Goal: Answer question/provide support: Share knowledge or assist other users

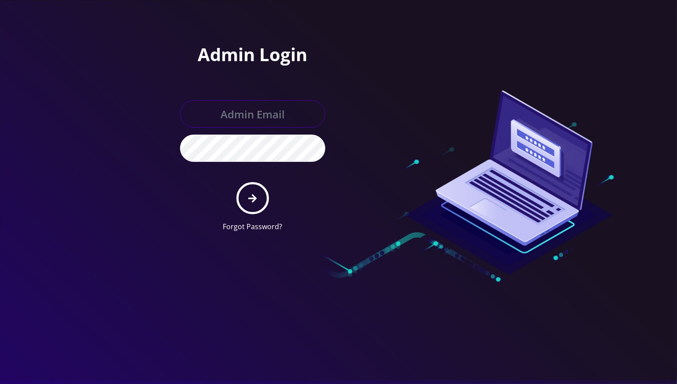
type input "[EMAIL_ADDRESS][DOMAIN_NAME]"
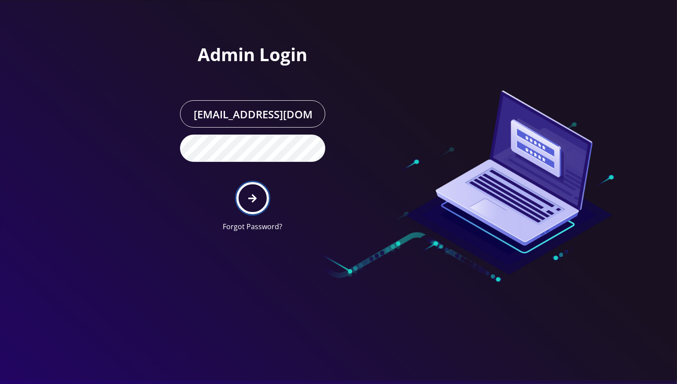
click at [255, 198] on icon "submit" at bounding box center [252, 198] width 8 height 8
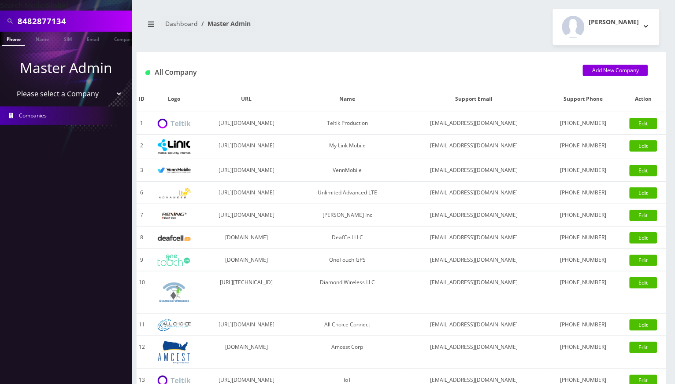
click at [33, 20] on input "8482877134" at bounding box center [74, 21] width 112 height 17
click at [27, 22] on input "8482877134" at bounding box center [74, 21] width 112 height 17
paste input "monroe busline inc"
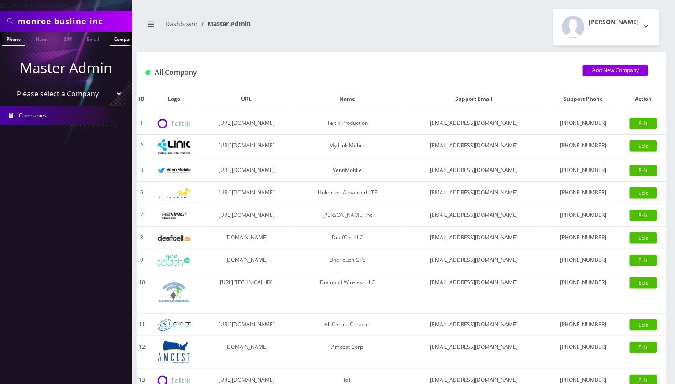
type input "monroe busline inc"
click at [118, 41] on link "Company" at bounding box center [125, 39] width 30 height 15
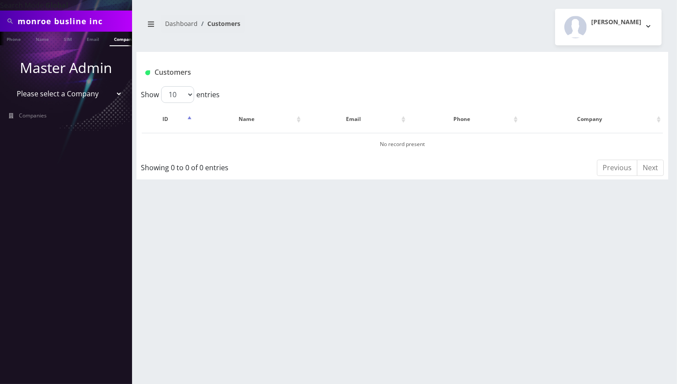
click at [59, 21] on input "monroe busline inc" at bounding box center [74, 21] width 112 height 17
drag, startPoint x: 54, startPoint y: 22, endPoint x: 118, endPoint y: 23, distance: 63.9
click at [118, 23] on input "monroe busline inc" at bounding box center [74, 21] width 112 height 17
type input "monroe"
click at [15, 54] on ul "Master Admin Please select a Company Teltik Production My Link Mobile VennMobil…" at bounding box center [66, 91] width 132 height 90
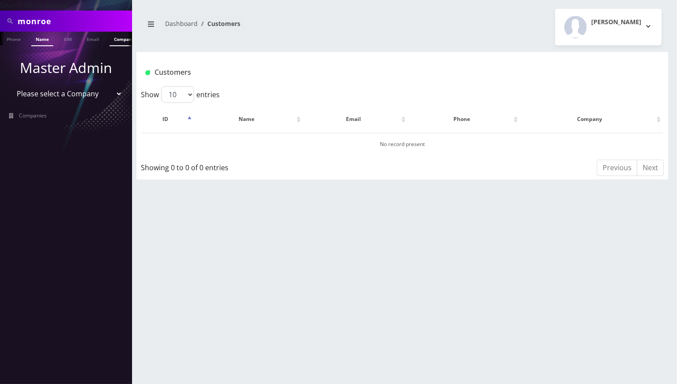
click at [43, 36] on link "Name" at bounding box center [42, 39] width 22 height 15
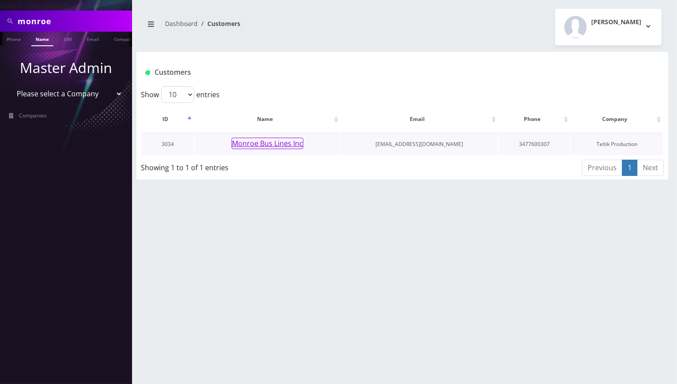
click at [272, 147] on button "Monroe Bus Lines Inc" at bounding box center [268, 143] width 72 height 11
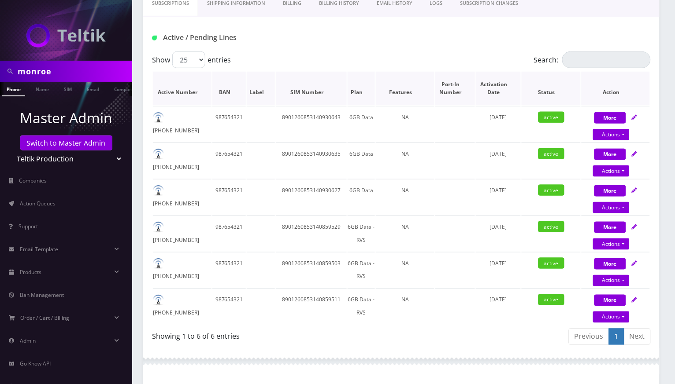
scroll to position [176, 0]
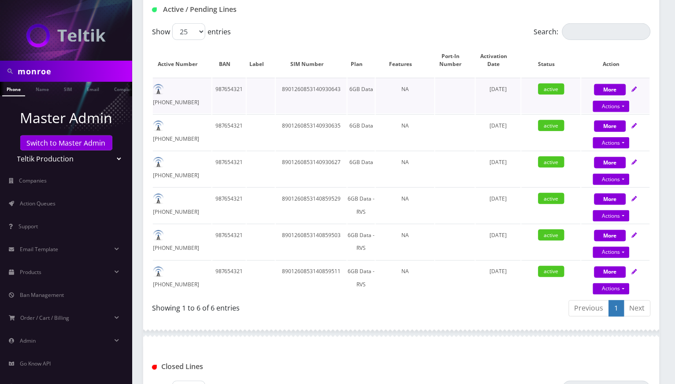
click at [296, 87] on td "8901260853140930643" at bounding box center [311, 96] width 71 height 36
copy td "8901260853140930643"
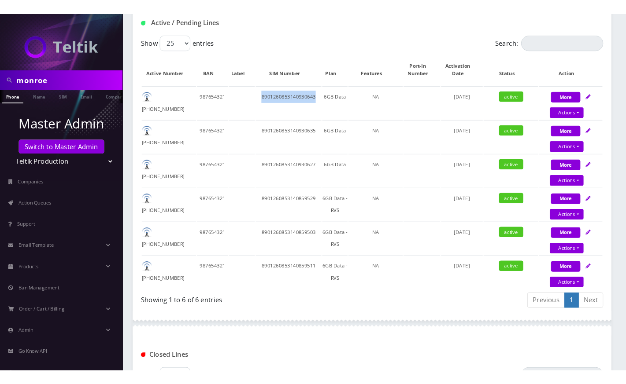
scroll to position [165, 0]
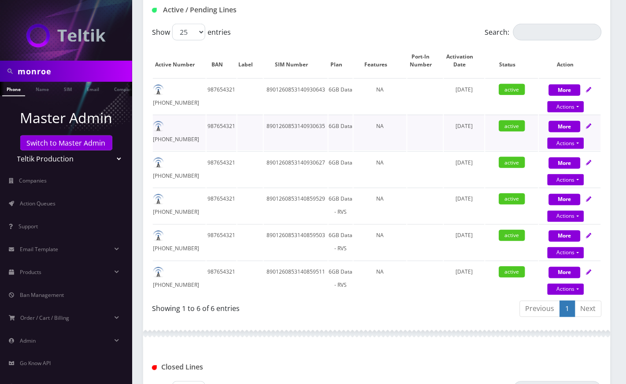
click at [297, 125] on td "8901260853140930635" at bounding box center [296, 133] width 64 height 36
copy td "8901260853140930635"
click at [283, 162] on td "8901260853140930627" at bounding box center [296, 169] width 64 height 36
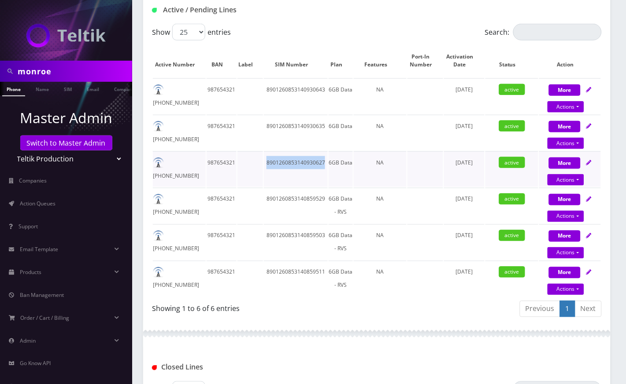
click at [283, 162] on td "8901260853140930627" at bounding box center [296, 169] width 64 height 36
copy td "8901260853140930627"
click at [285, 126] on td "8901260853140930635" at bounding box center [296, 133] width 64 height 36
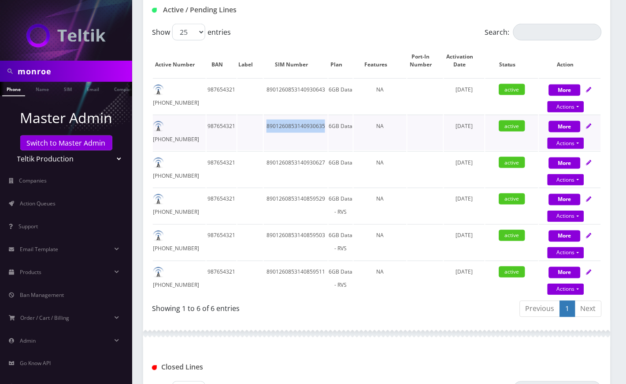
copy td "8901260853140930635"
click at [294, 198] on td "8901260853140859529" at bounding box center [296, 206] width 64 height 36
copy td "8901260853140859529"
click at [286, 235] on td "8901260853140859503" at bounding box center [296, 243] width 64 height 36
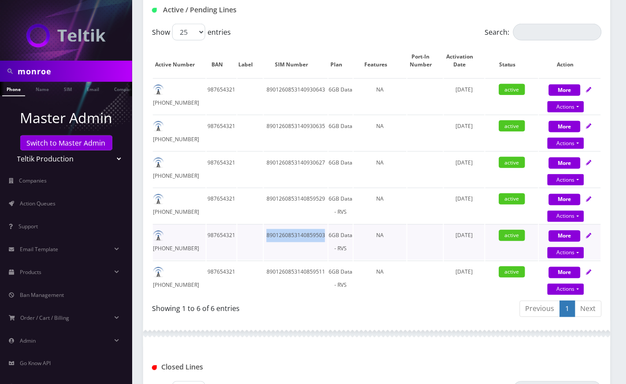
click at [286, 235] on td "8901260853140859503" at bounding box center [296, 243] width 64 height 36
copy td "8901260853140859503"
click at [300, 266] on td "8901260853140859511" at bounding box center [296, 279] width 64 height 36
copy td "8901260853140859511"
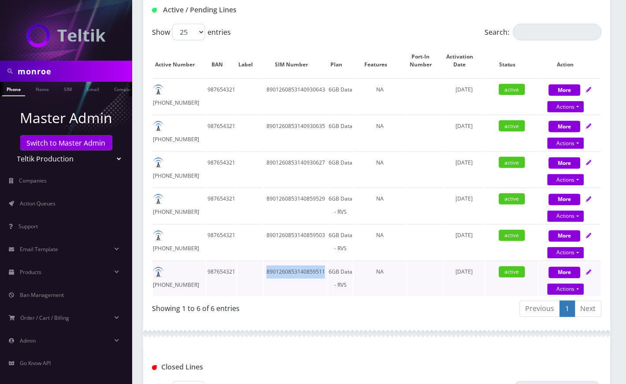
copy td "8901260853140859511"
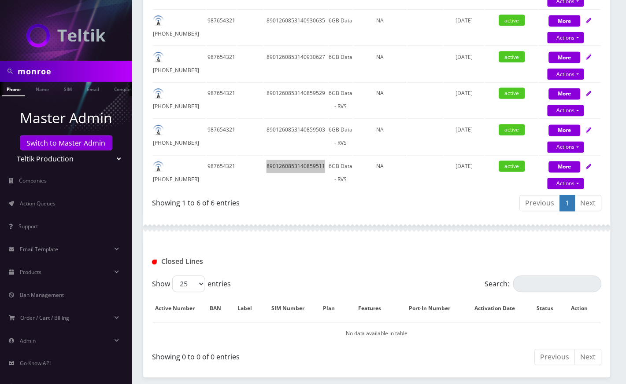
scroll to position [224, 0]
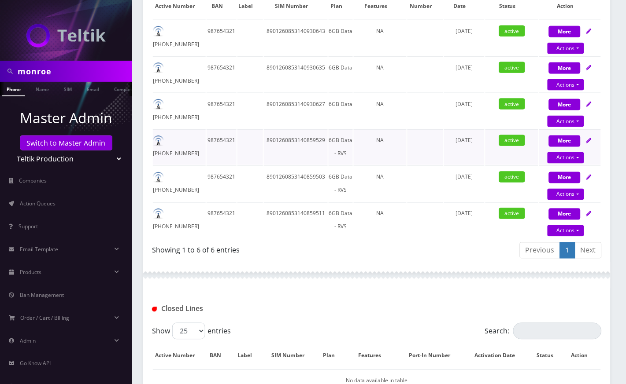
click at [285, 138] on td "8901260853140859529" at bounding box center [296, 147] width 64 height 36
copy td "8901260853140859529"
click at [282, 103] on td "8901260853140930627" at bounding box center [296, 111] width 64 height 36
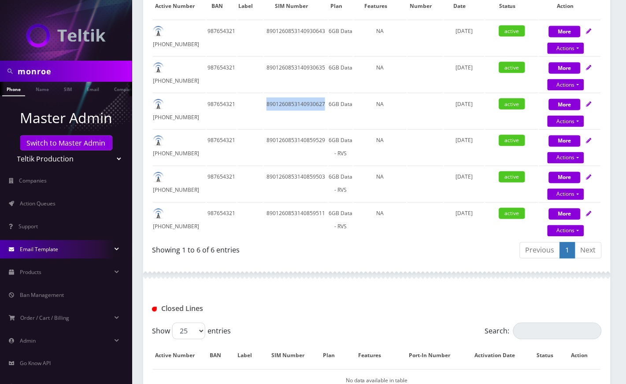
copy td "8901260853140930627"
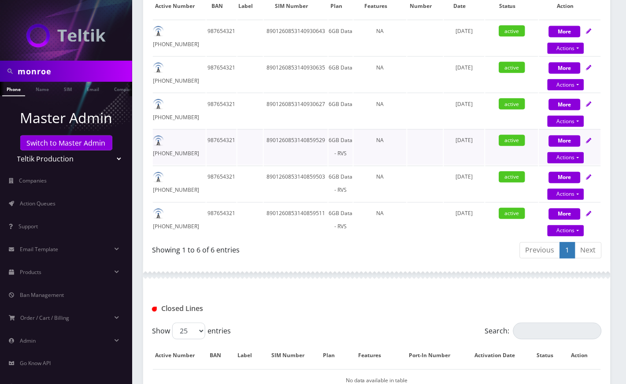
click at [292, 140] on td "8901260853140859529" at bounding box center [296, 147] width 64 height 36
click at [303, 278] on div at bounding box center [376, 275] width 467 height 26
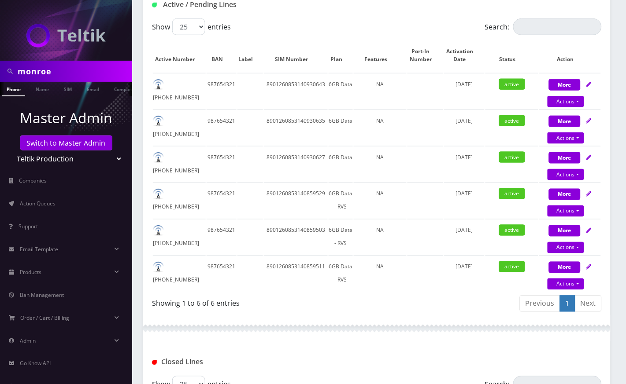
scroll to position [107, 0]
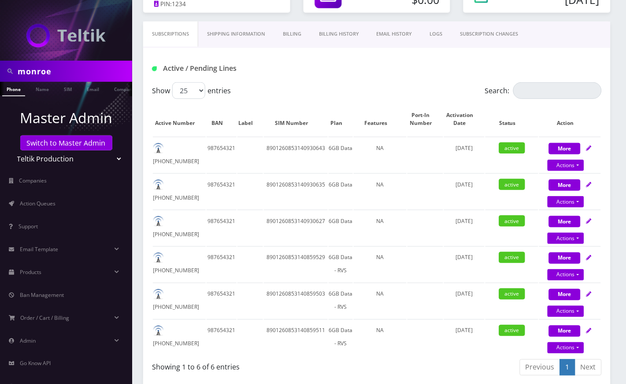
click at [348, 83] on div "Show 25 50 100 250 500 entries" at bounding box center [320, 90] width 337 height 17
click at [312, 79] on div "Active / Pending Lines" at bounding box center [376, 65] width 467 height 34
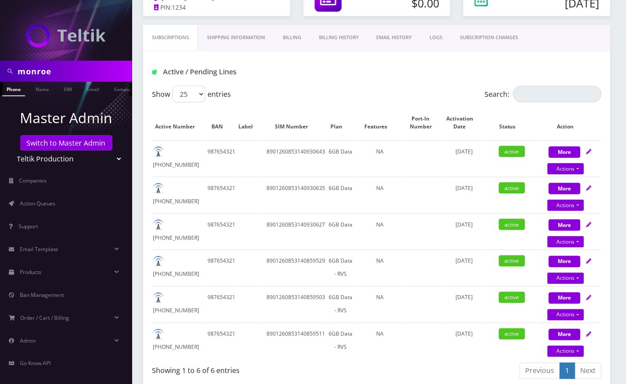
scroll to position [117, 0]
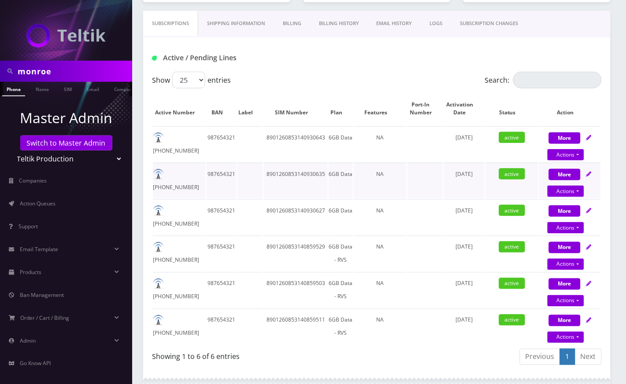
click at [299, 174] on td "8901260853140930635" at bounding box center [296, 181] width 64 height 36
click at [297, 206] on td "8901260853140930627" at bounding box center [296, 217] width 64 height 36
click at [304, 285] on td "8901260853140859503" at bounding box center [296, 291] width 64 height 36
click at [304, 316] on td "8901260853140859511" at bounding box center [296, 327] width 64 height 36
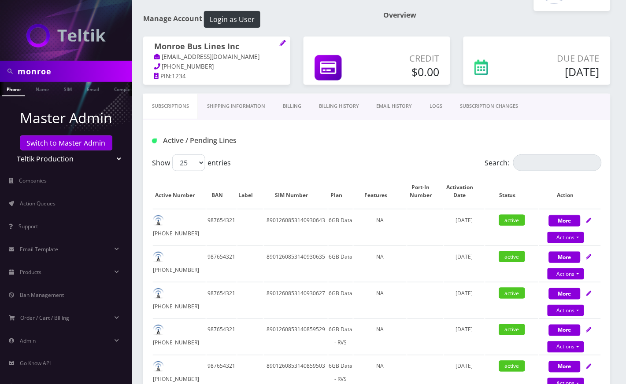
scroll to position [0, 0]
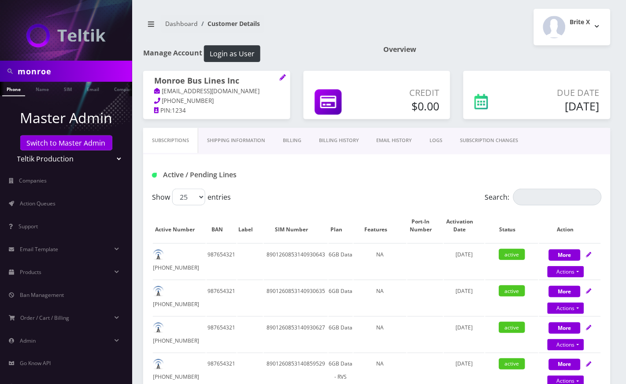
click at [257, 81] on h1 "Monroe Bus Lines Inc" at bounding box center [216, 81] width 125 height 11
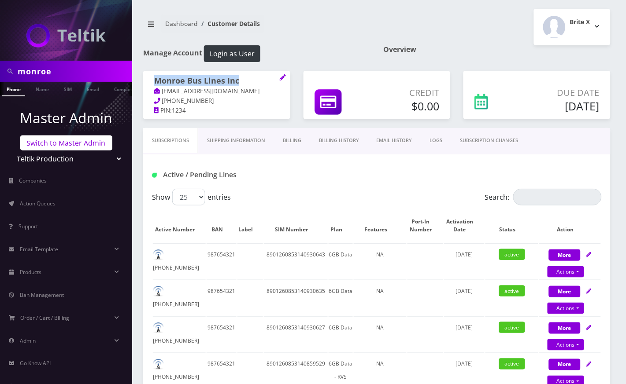
click at [81, 141] on link "Switch to Master Admin" at bounding box center [66, 143] width 92 height 15
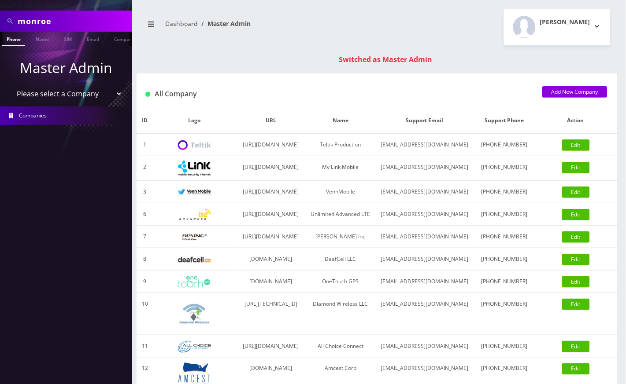
click at [41, 23] on input "monroe" at bounding box center [74, 21] width 112 height 17
paste input "9297458935"
type input "9297458935"
click at [13, 40] on link "Phone" at bounding box center [13, 39] width 23 height 15
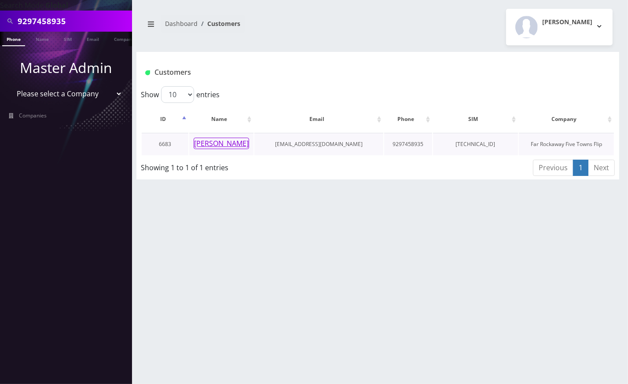
click at [211, 142] on button "Yehudis Katz" at bounding box center [221, 143] width 55 height 11
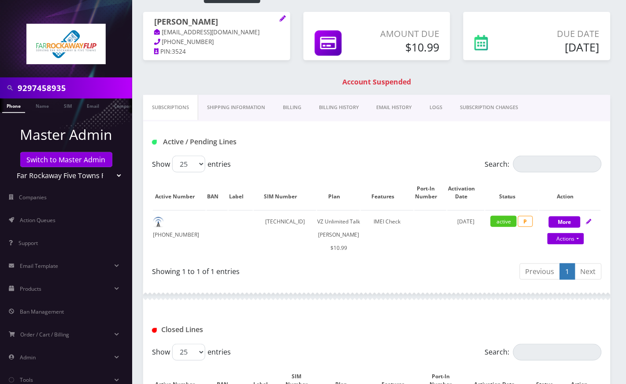
scroll to position [59, 0]
click at [344, 107] on link "Billing History" at bounding box center [339, 108] width 58 height 25
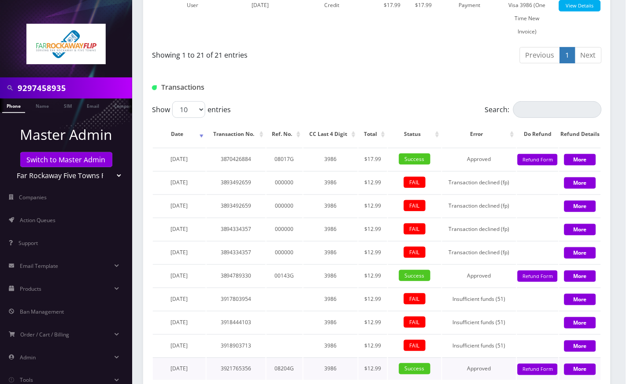
scroll to position [1028, 0]
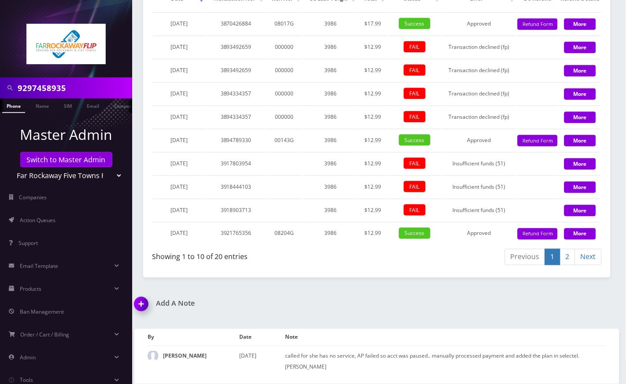
click at [566, 259] on link "2" at bounding box center [567, 257] width 15 height 16
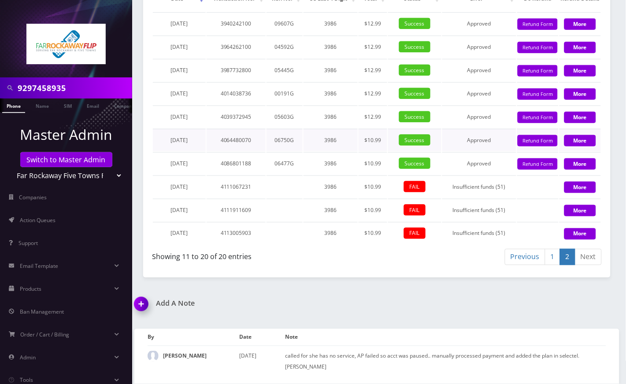
scroll to position [792, 0]
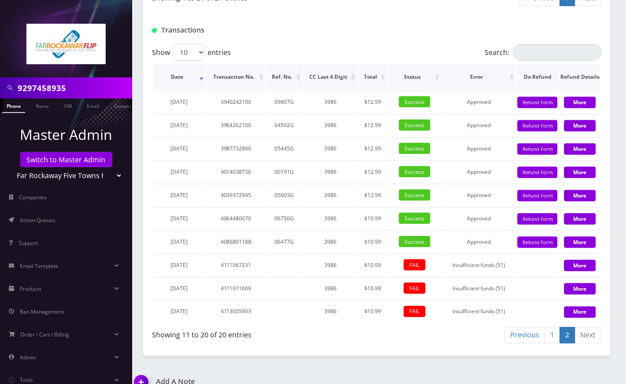
click at [434, 90] on th "Status" at bounding box center [414, 77] width 53 height 26
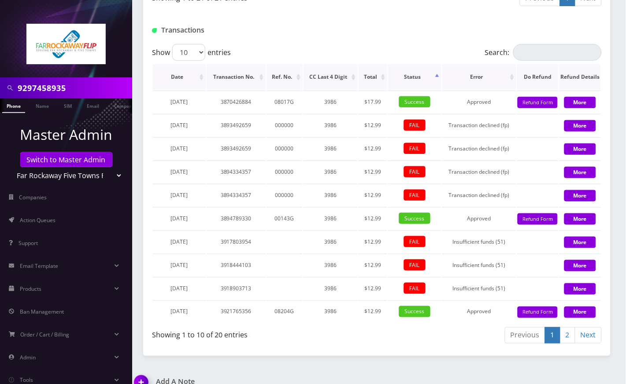
click at [438, 90] on th "Status" at bounding box center [414, 77] width 53 height 26
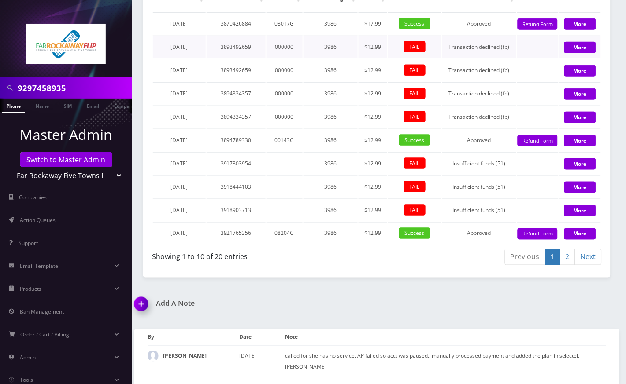
scroll to position [1028, 0]
click at [568, 259] on link "2" at bounding box center [567, 257] width 15 height 16
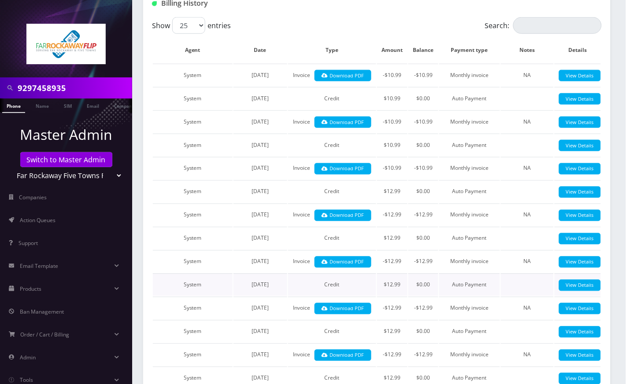
scroll to position [87, 0]
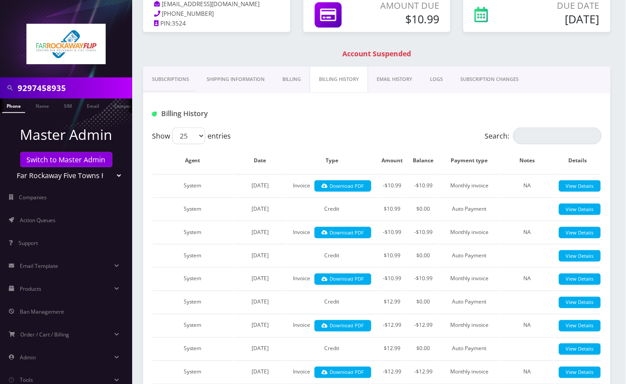
click at [170, 83] on link "Subscriptions" at bounding box center [170, 79] width 55 height 25
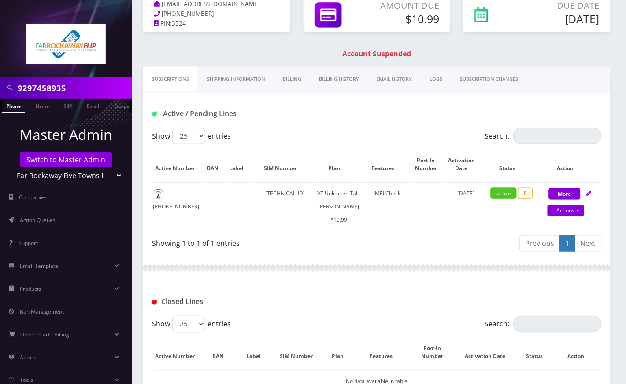
click at [297, 76] on link "Billing" at bounding box center [292, 79] width 36 height 25
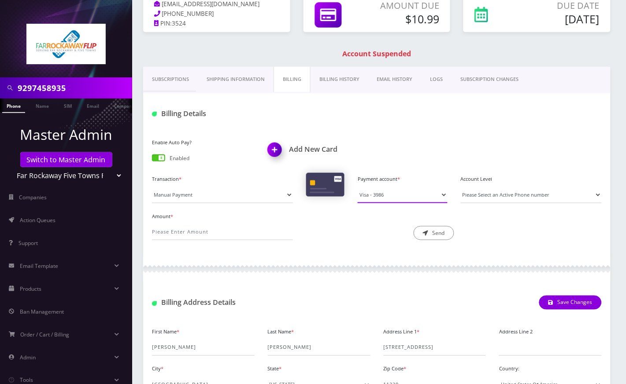
click at [384, 195] on select "Visa - 3986" at bounding box center [403, 195] width 90 height 17
click at [358, 242] on div "Amount * Description * Send" at bounding box center [376, 228] width 463 height 37
click at [230, 231] on input "Amount *" at bounding box center [222, 232] width 141 height 17
type input "1"
type input "10.99"
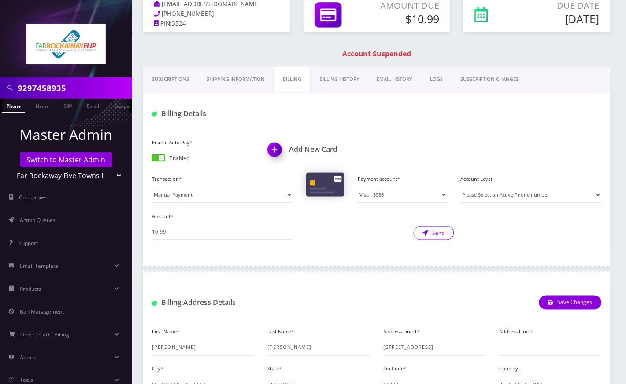
click at [445, 233] on button "Send" at bounding box center [434, 233] width 41 height 14
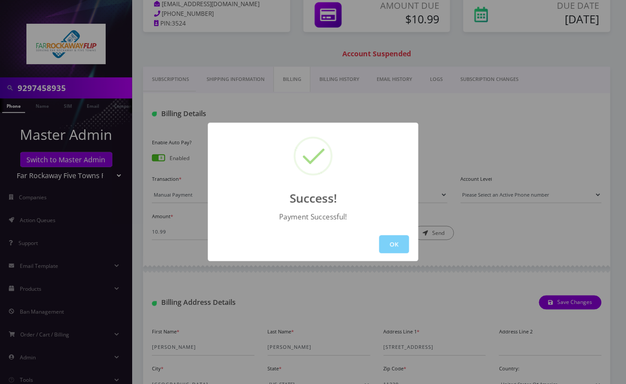
click at [10, 108] on div "Success! Payment Successful! OK" at bounding box center [313, 192] width 626 height 384
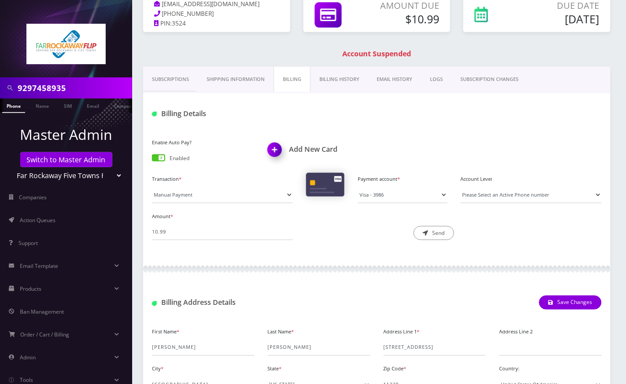
click at [11, 108] on link "Phone" at bounding box center [13, 106] width 23 height 15
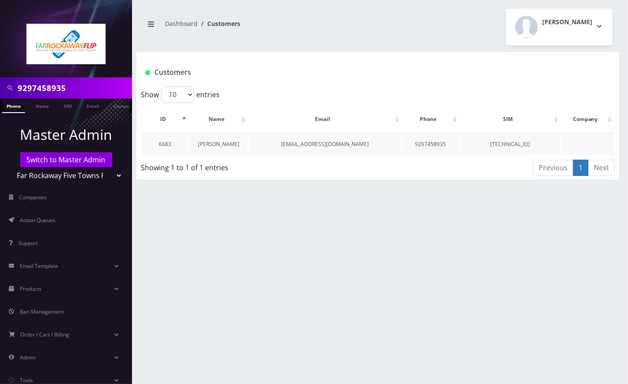
click at [221, 144] on link "[PERSON_NAME]" at bounding box center [218, 143] width 41 height 7
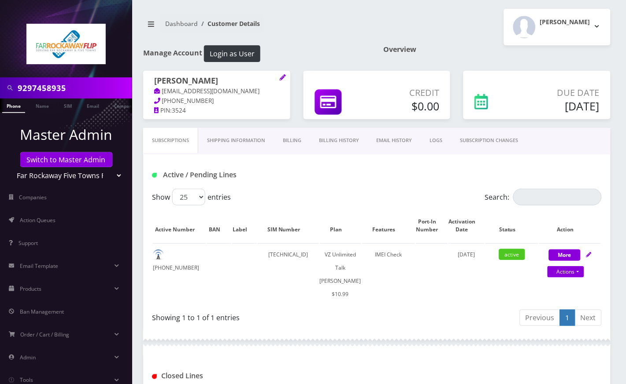
click at [50, 87] on input "9297458935" at bounding box center [74, 88] width 112 height 17
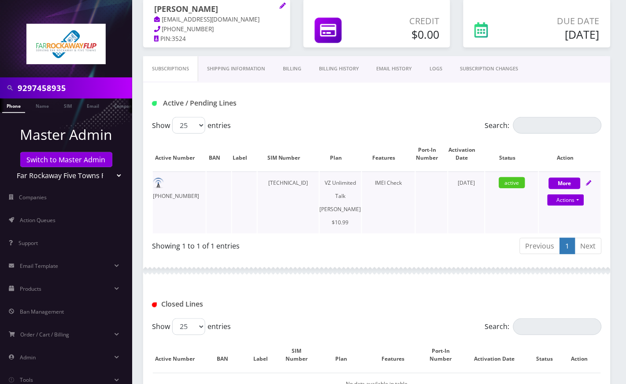
scroll to position [220, 0]
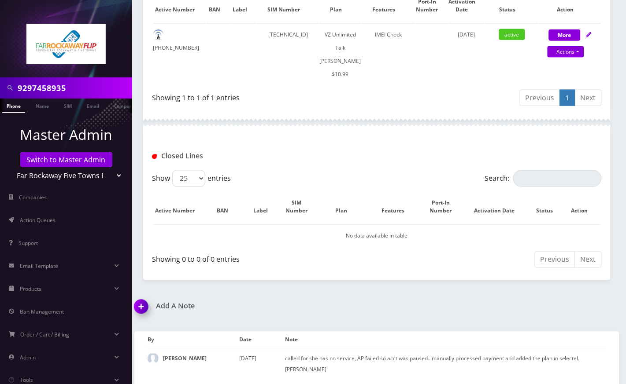
click at [141, 305] on img at bounding box center [143, 310] width 26 height 26
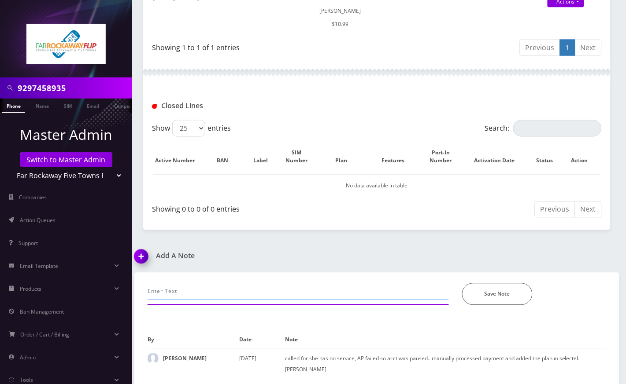
click at [217, 292] on input "text" at bounding box center [298, 292] width 301 height 17
type input "p"
type input "call -- processed payment and added plan in selectel--angel"
click at [489, 293] on button "Save Note" at bounding box center [497, 295] width 70 height 22
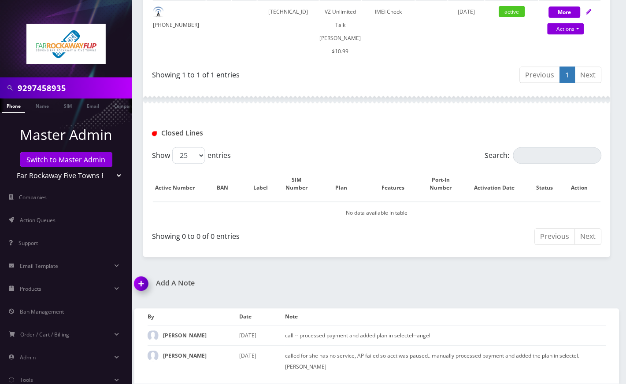
scroll to position [240, 0]
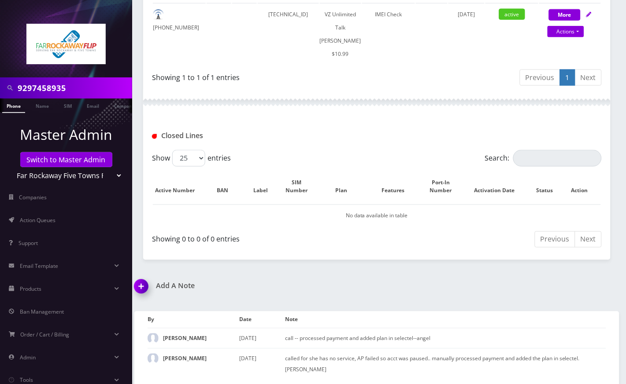
click at [47, 89] on input "9297458935" at bounding box center [74, 88] width 112 height 17
paste input "848226444"
type input "8482264445"
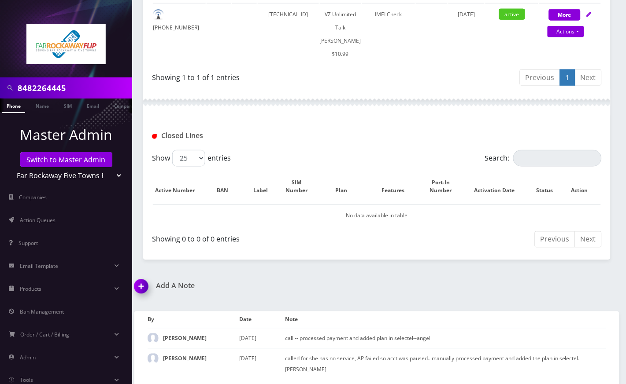
click at [18, 108] on link "Phone" at bounding box center [13, 106] width 23 height 15
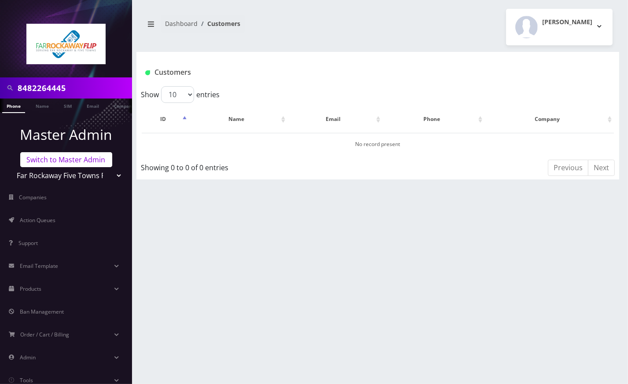
click at [48, 156] on link "Switch to Master Admin" at bounding box center [66, 159] width 92 height 15
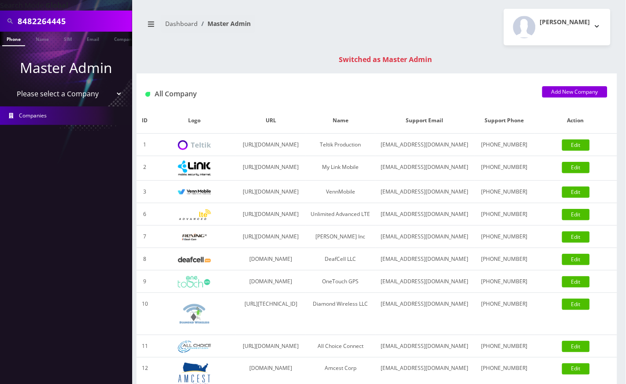
click at [19, 38] on link "Phone" at bounding box center [13, 39] width 23 height 15
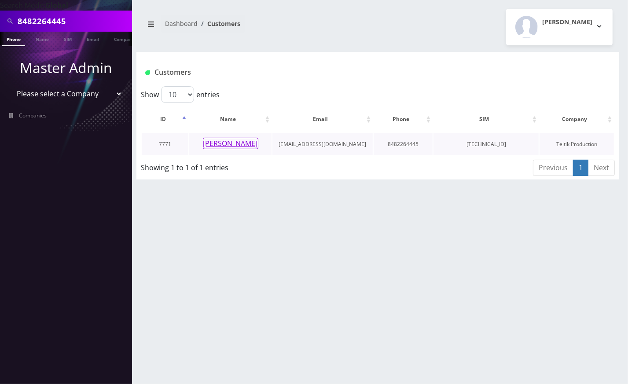
click at [240, 141] on button "Leah Brodsky" at bounding box center [230, 143] width 55 height 11
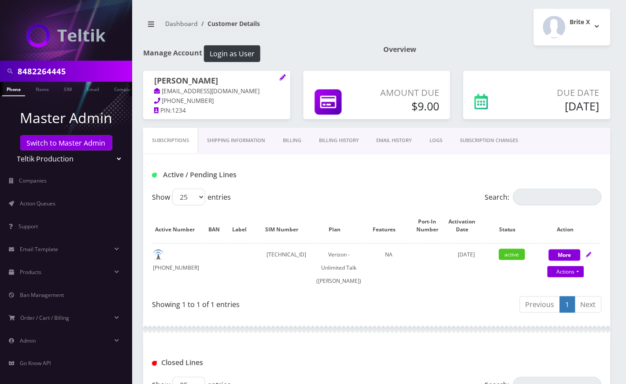
click at [301, 139] on link "Billing" at bounding box center [292, 140] width 36 height 25
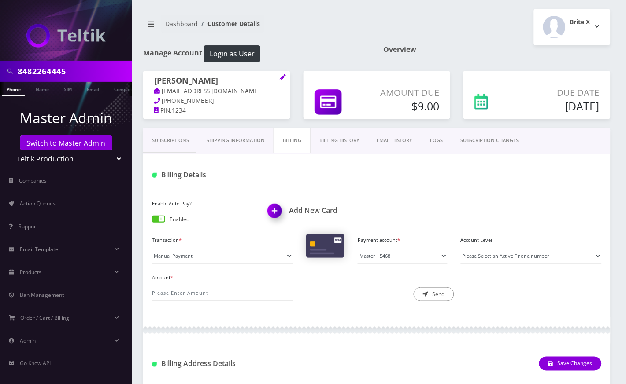
click at [348, 144] on link "Billing History" at bounding box center [339, 140] width 58 height 25
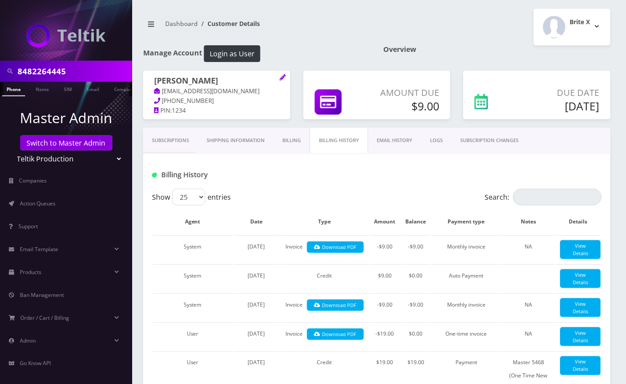
click at [174, 140] on link "Subscriptions" at bounding box center [170, 140] width 55 height 25
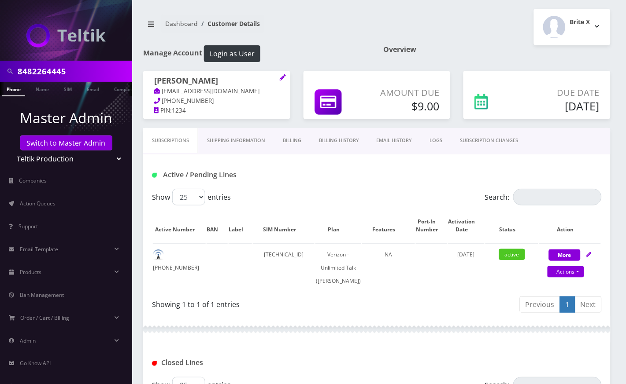
click at [330, 171] on div "Active / Pending Lines" at bounding box center [376, 175] width 463 height 15
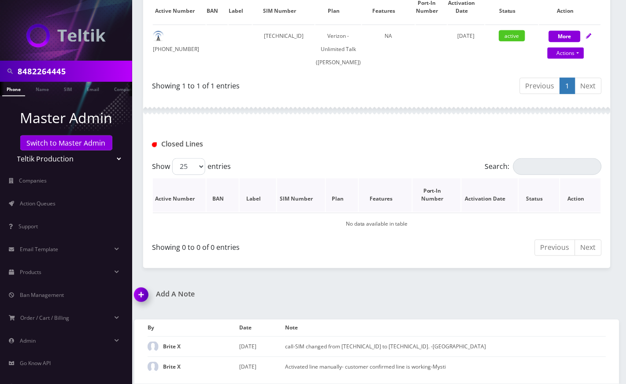
scroll to position [229, 0]
click at [145, 294] on img at bounding box center [143, 298] width 26 height 26
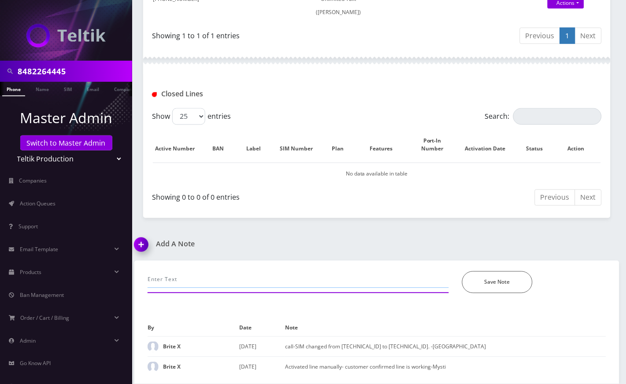
click at [175, 284] on input "text" at bounding box center [298, 280] width 301 height 17
type input "call-- informed her that she's already set up for ap--Angel"
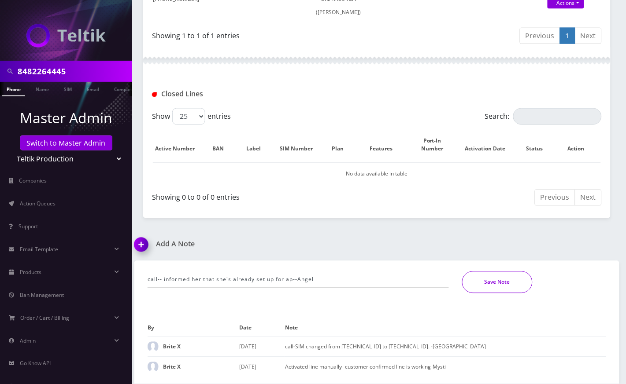
click at [482, 284] on button "Save Note" at bounding box center [497, 283] width 70 height 22
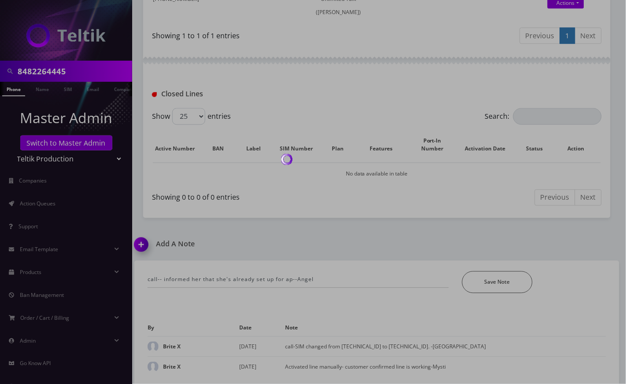
scroll to position [250, 0]
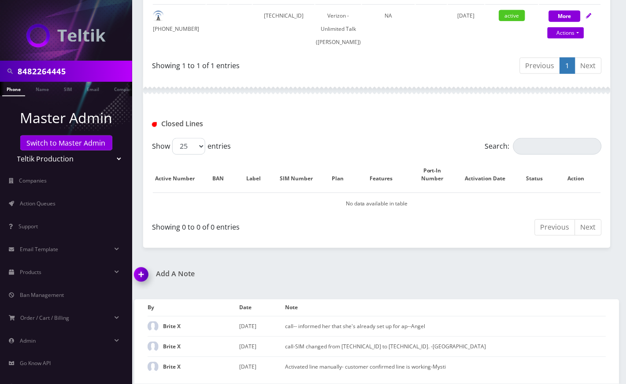
click at [489, 258] on div "8482264445 Phone Name SIM Email Company Customer Dashboard Customer Details Bri…" at bounding box center [377, 73] width 498 height 624
click at [39, 70] on input "8482264445" at bounding box center [74, 71] width 112 height 17
paste input "Monroe Bus Lines Inc"
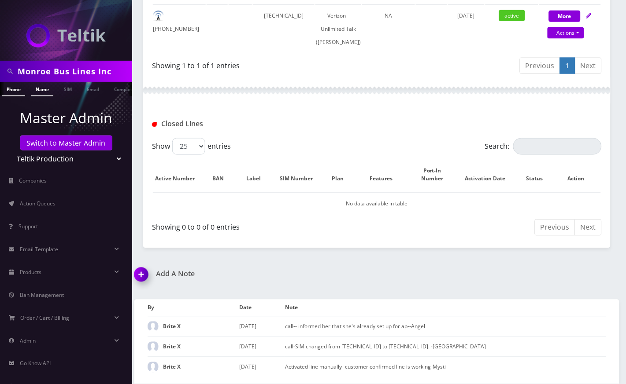
type input "Monroe Bus Lines Inc"
click at [40, 89] on link "Name" at bounding box center [42, 89] width 22 height 15
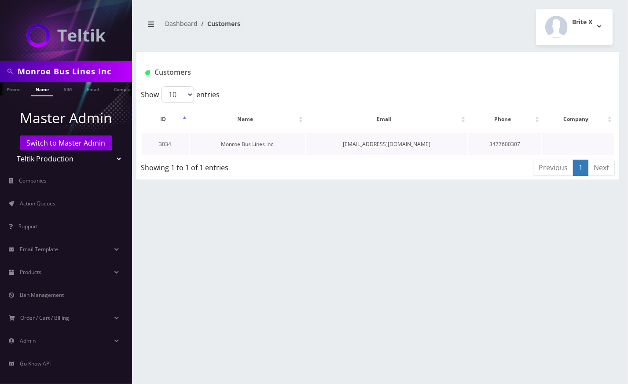
click at [239, 140] on link "Monroe Bus Lines Inc" at bounding box center [247, 143] width 52 height 7
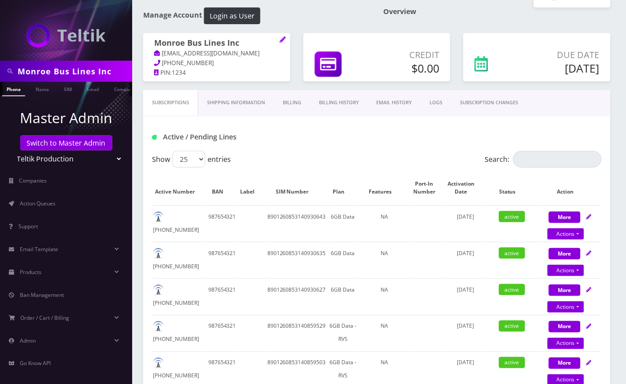
scroll to position [59, 0]
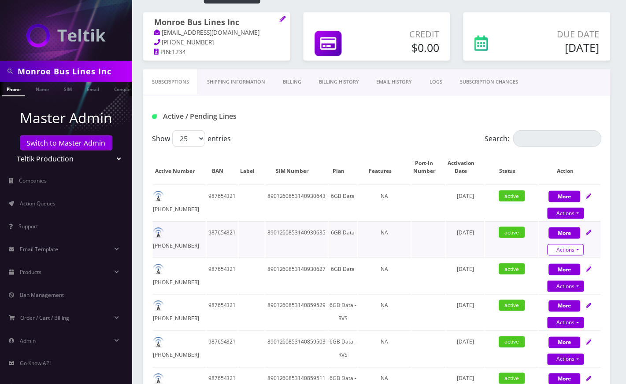
click at [574, 247] on link "Actions" at bounding box center [565, 249] width 37 height 11
select select "3-in-1 SIM Kit"
select select "50"
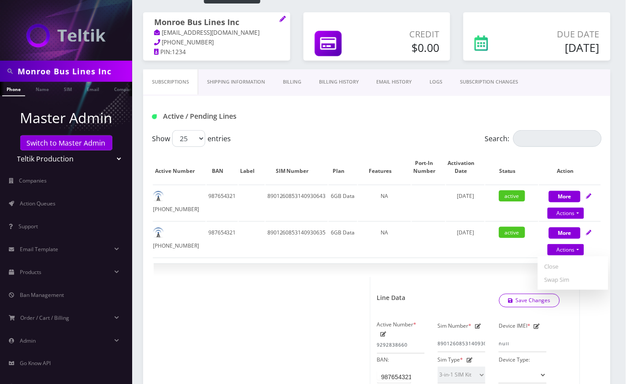
click at [582, 96] on div "Active / Pending Lines" at bounding box center [376, 113] width 467 height 34
click at [576, 250] on link "Actions" at bounding box center [565, 249] width 37 height 11
click at [553, 265] on link "Close" at bounding box center [573, 266] width 70 height 13
type input "08/18/2025"
select select "3-in-1 SIM Kit"
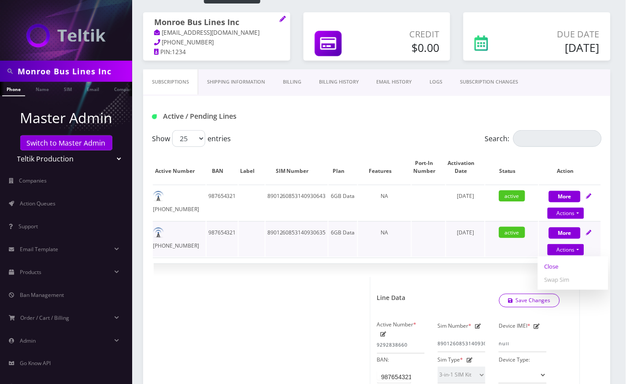
select select "50"
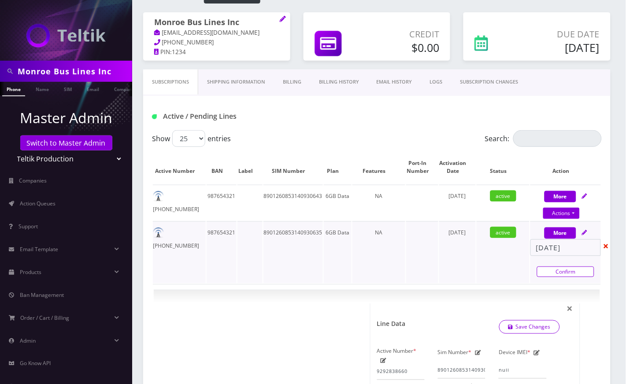
click at [556, 272] on link "Confirm" at bounding box center [565, 272] width 57 height 11
select select "3-in-1 SIM Kit"
select select "50"
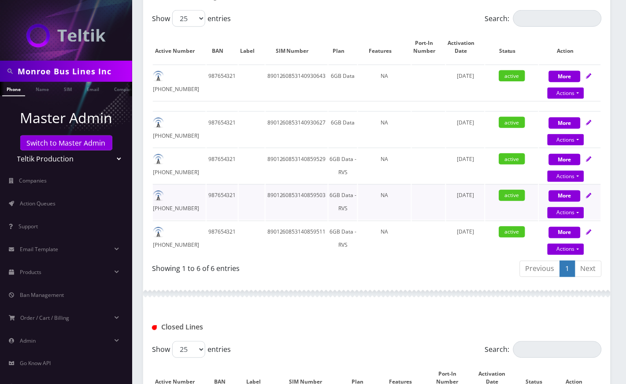
scroll to position [176, 0]
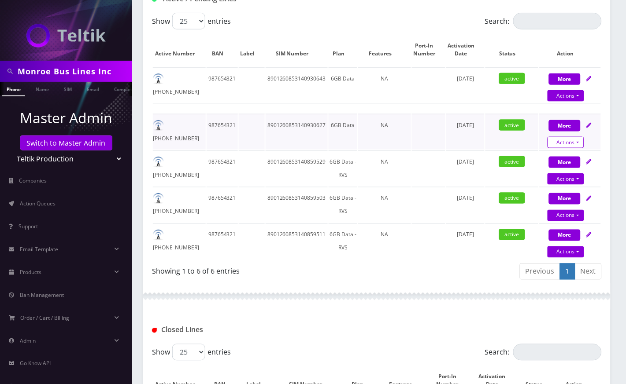
click at [579, 102] on link "Actions" at bounding box center [565, 95] width 37 height 11
select select "3-in-1 SIM Kit"
select select "50"
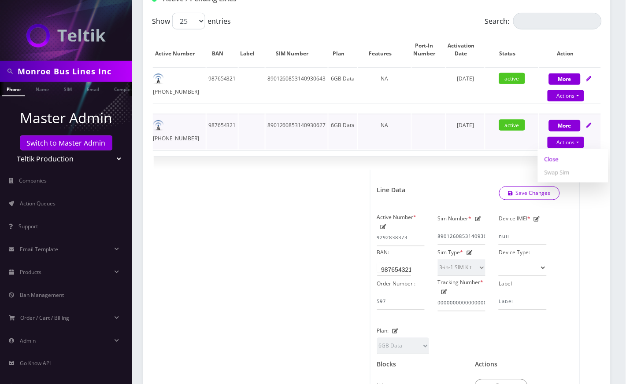
click at [552, 158] on link "Close" at bounding box center [573, 159] width 70 height 13
type input "08/18/2025"
select select "3-in-1 SIM Kit"
select select "50"
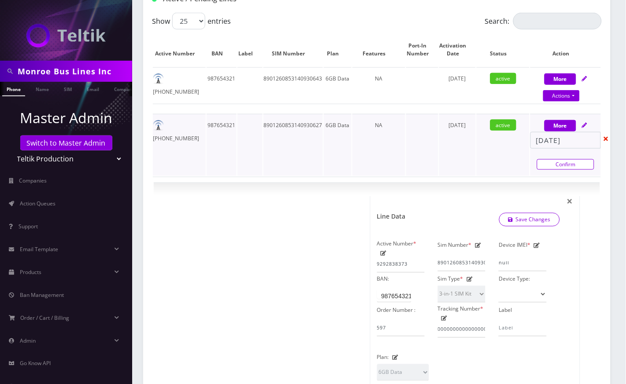
click at [553, 161] on link "Confirm" at bounding box center [565, 164] width 57 height 11
select select "3-in-1 SIM Kit"
select select "50"
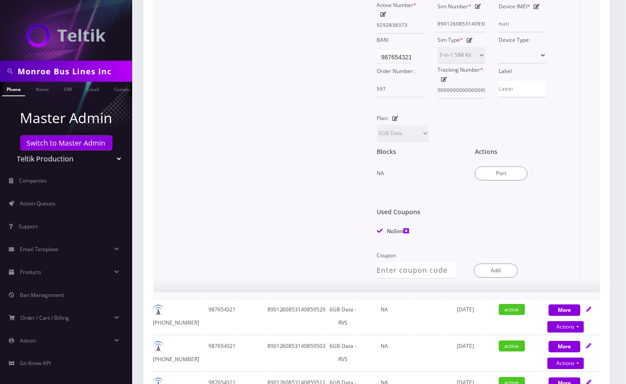
scroll to position [587, 0]
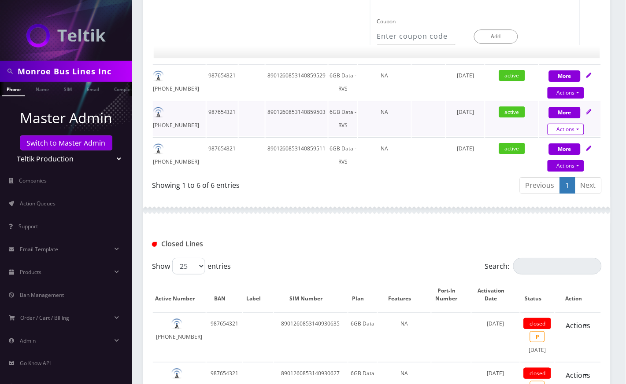
select select "56"
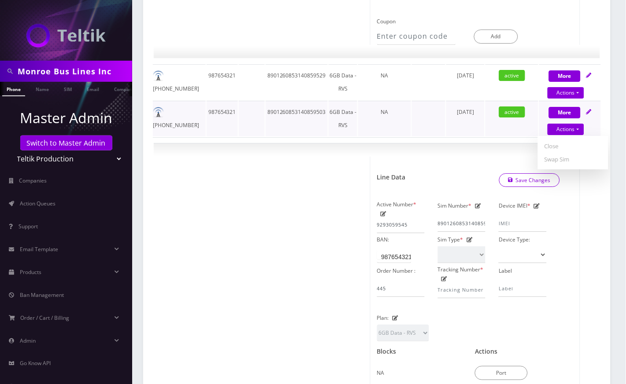
click at [555, 143] on link "Close" at bounding box center [573, 146] width 70 height 13
type input "08/18/2025"
select select "56"
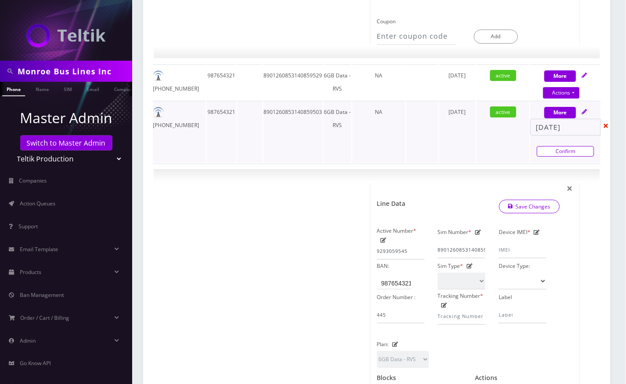
click at [553, 150] on link "Confirm" at bounding box center [565, 151] width 57 height 11
select select "56"
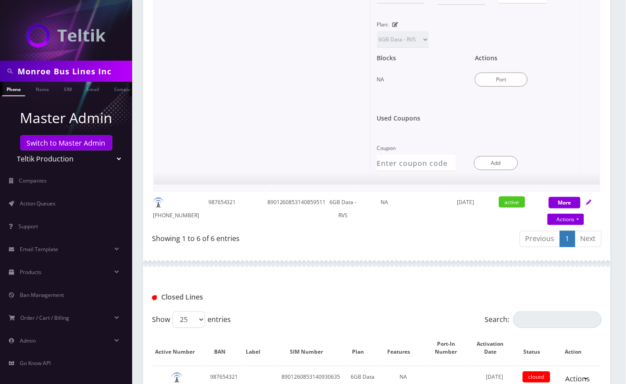
scroll to position [881, 0]
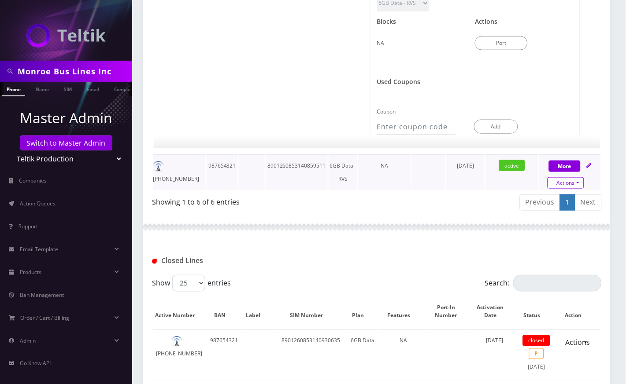
click at [0, 0] on link "Actions" at bounding box center [0, 0] width 0 height 0
select select "56"
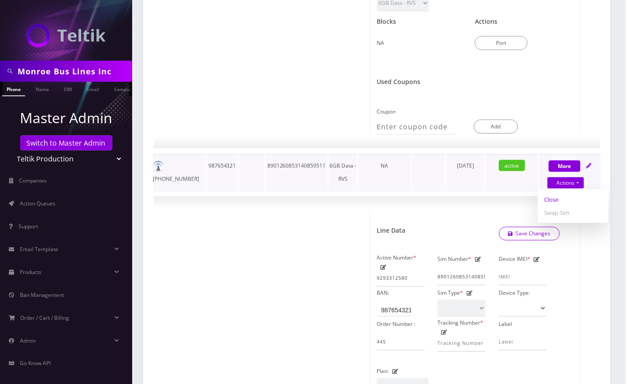
click at [548, 197] on link "Close" at bounding box center [573, 199] width 70 height 13
type input "08/18/2025"
select select "56"
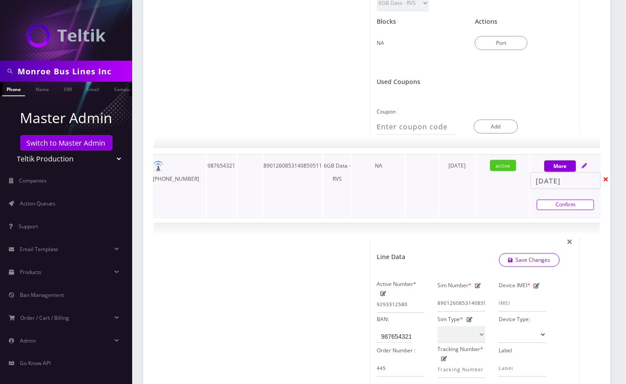
click at [550, 202] on link "Confirm" at bounding box center [565, 205] width 57 height 11
select select "56"
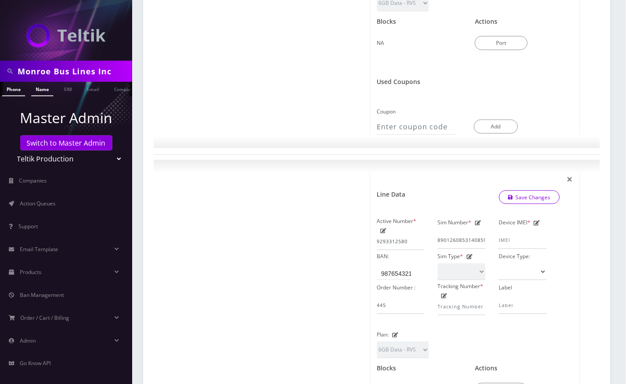
click at [37, 89] on link "Name" at bounding box center [42, 89] width 22 height 15
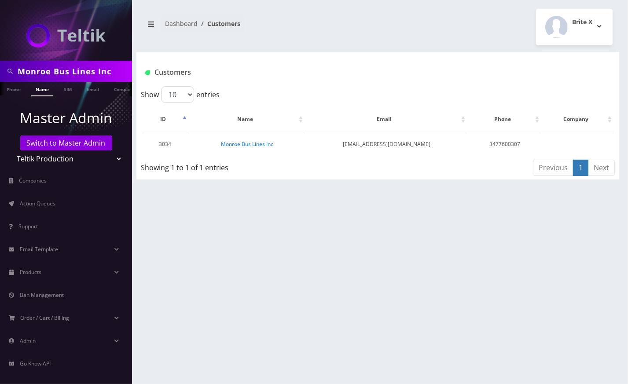
drag, startPoint x: 488, startPoint y: 209, endPoint x: 412, endPoint y: 190, distance: 78.9
click at [489, 209] on div "Monroe Bus Lines Inc Phone Name SIM Email Company Customer Dashboard Customers …" at bounding box center [378, 192] width 501 height 384
click at [262, 144] on link "Monroe Bus Lines Inc" at bounding box center [247, 143] width 52 height 7
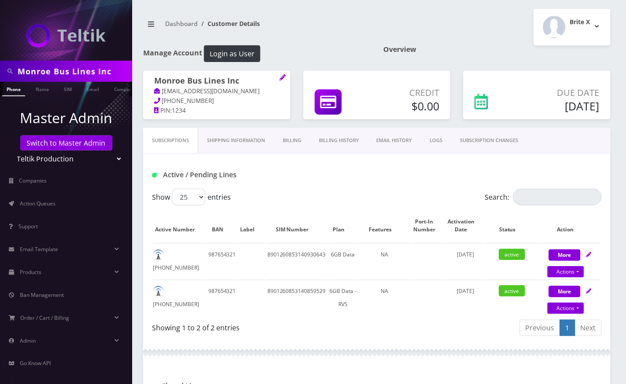
click at [382, 20] on div "Brite X Logout" at bounding box center [497, 27] width 240 height 37
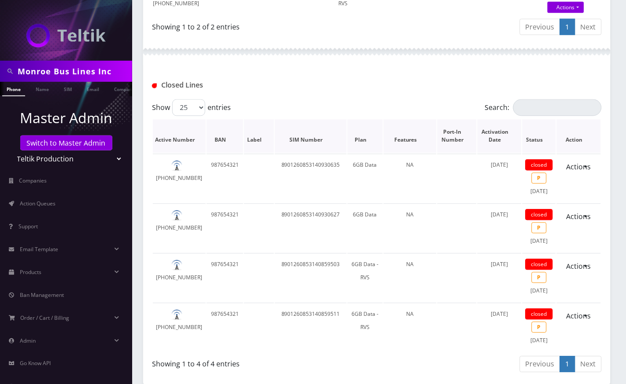
scroll to position [352, 0]
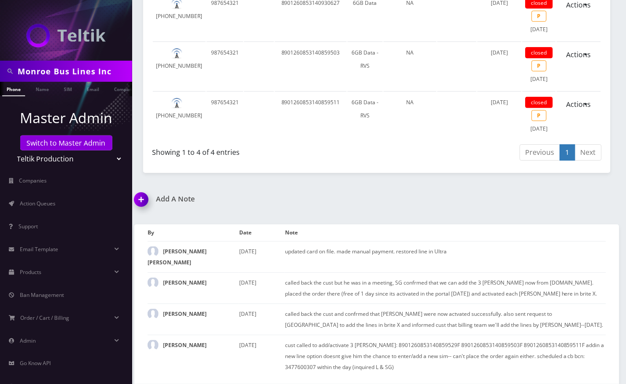
click at [142, 200] on img at bounding box center [143, 203] width 26 height 26
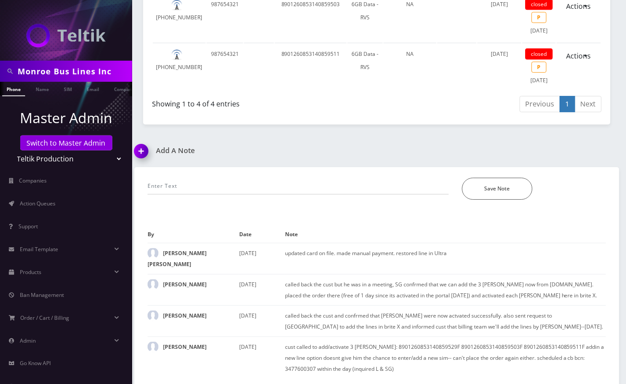
scroll to position [612, 0]
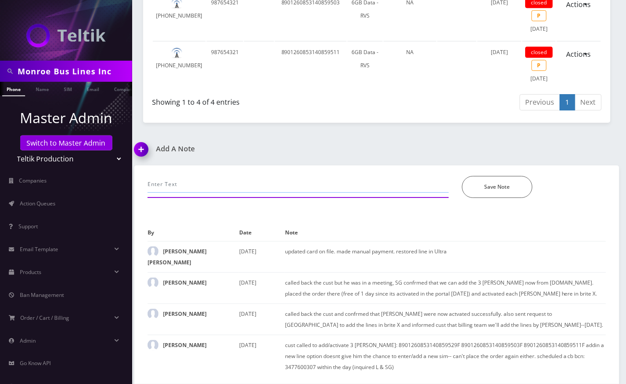
click at [197, 189] on input "text" at bounding box center [298, 184] width 301 height 17
click at [318, 185] on input "call- requested to close 4 lines with no usage in Ultra," at bounding box center [298, 184] width 301 height 17
paste input "8901260853140930635"
click at [393, 181] on input "call- requested to close 4 lines with no usage in Ultra, 8901260853140930635/" at bounding box center [298, 184] width 301 height 17
paste input "8901260853140930627"
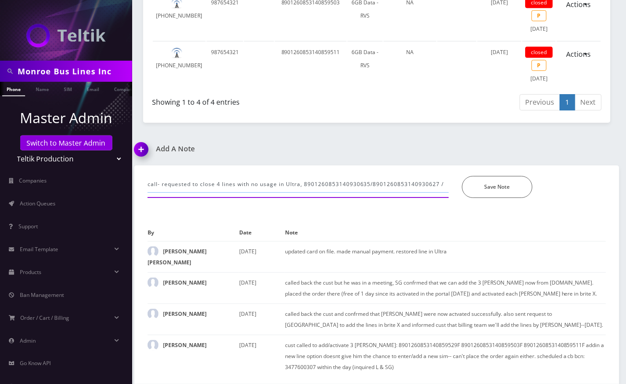
click at [448, 187] on input "call- requested to close 4 lines with no usage in Ultra, 8901260853140930635/89…" at bounding box center [298, 184] width 301 height 17
paste input "8901260853140859503"
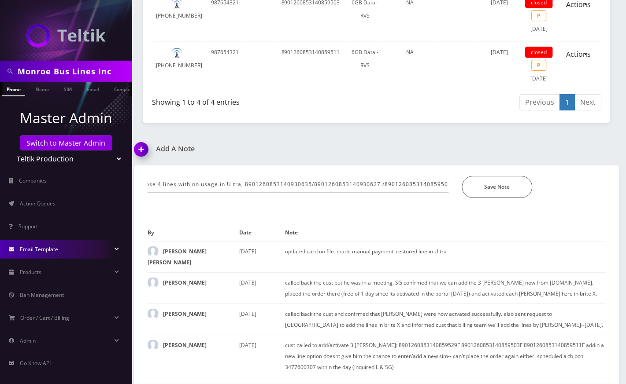
scroll to position [0, 0]
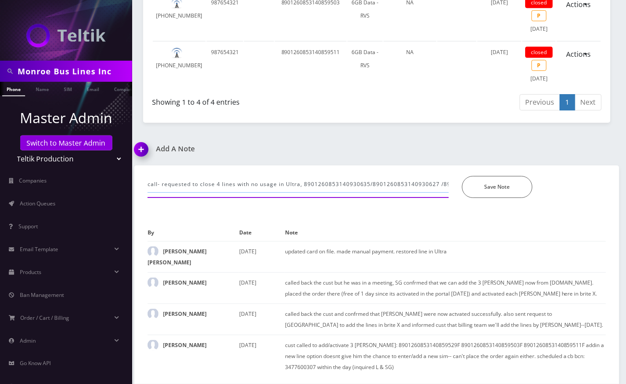
click at [402, 190] on input "call- requested to close 4 lines with no usage in Ultra, 8901260853140930635/89…" at bounding box center [298, 184] width 301 height 17
paste input "8901260853140859511"
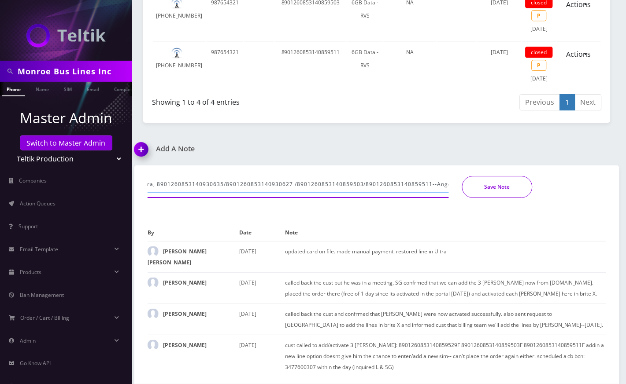
type input "call- requested to close 4 lines with no usage in Ultra, 8901260853140930635/89…"
click at [511, 189] on button "Save Note" at bounding box center [497, 187] width 70 height 22
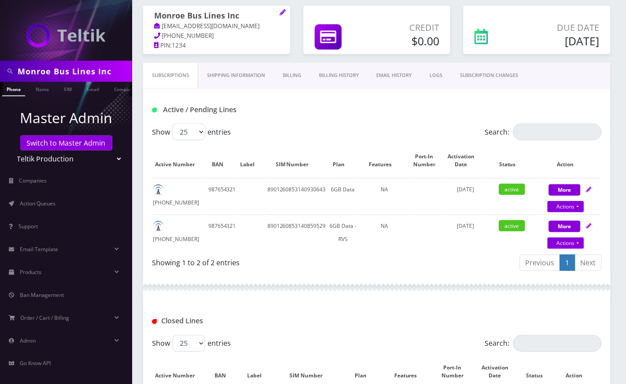
scroll to position [65, 0]
click at [395, 80] on link "EMAIL HISTORY" at bounding box center [394, 75] width 53 height 25
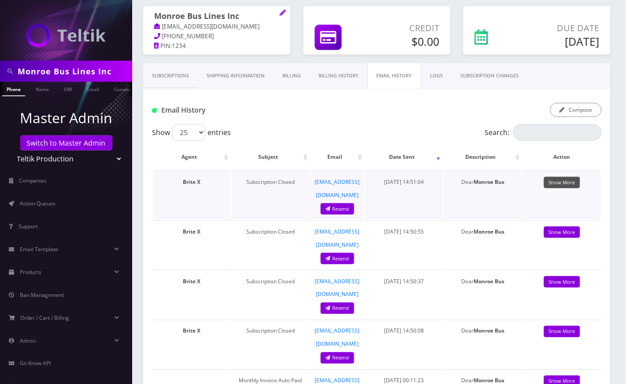
click at [569, 186] on link "Show More" at bounding box center [562, 183] width 36 height 12
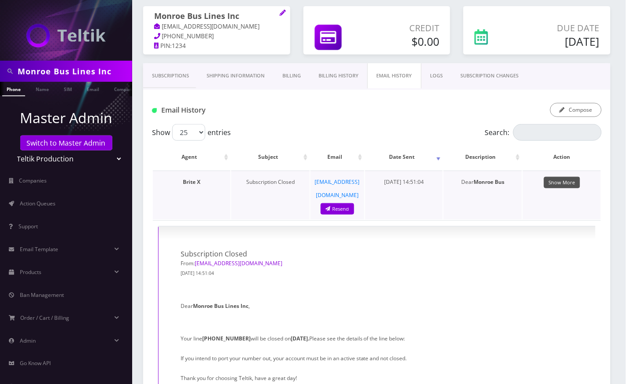
click at [569, 186] on link "Show More" at bounding box center [562, 183] width 36 height 12
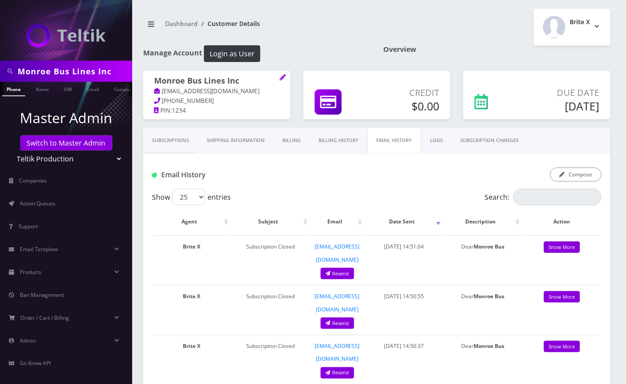
click at [67, 74] on input "Monroe Bus Lines Inc" at bounding box center [74, 71] width 112 height 17
type input "accord"
click at [40, 88] on link "Name" at bounding box center [42, 89] width 22 height 15
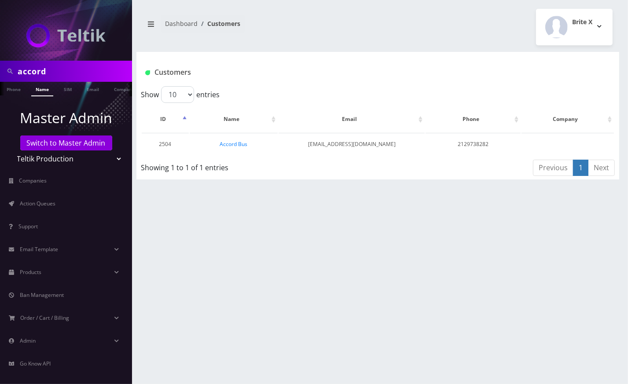
click at [240, 145] on link "Accord Bus" at bounding box center [234, 143] width 28 height 7
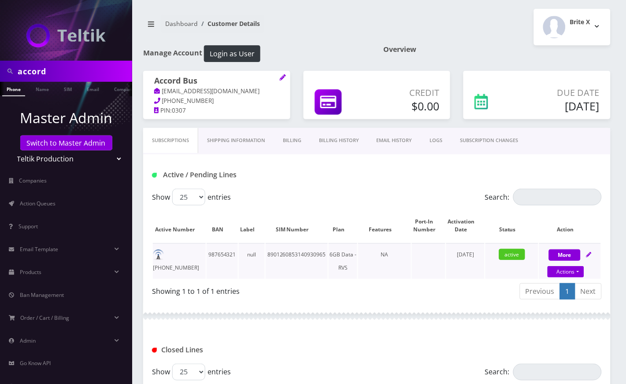
click at [297, 252] on td "8901260853140930965" at bounding box center [297, 262] width 62 height 36
copy td "8901260853140930965"
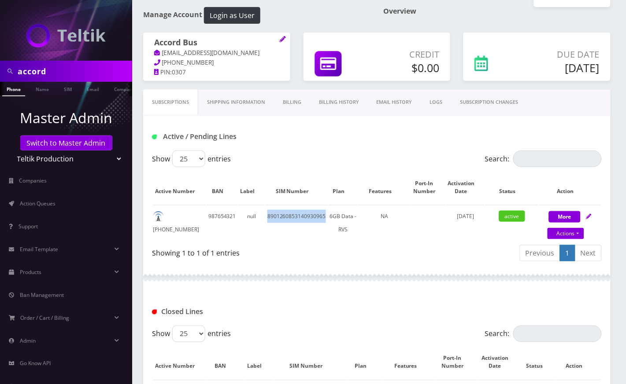
scroll to position [59, 0]
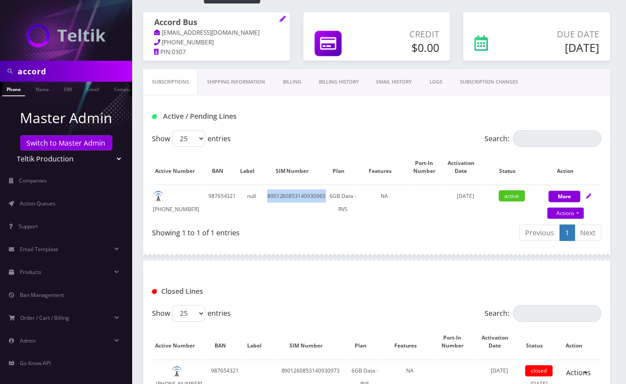
click at [247, 82] on link "Shipping Information" at bounding box center [236, 82] width 76 height 25
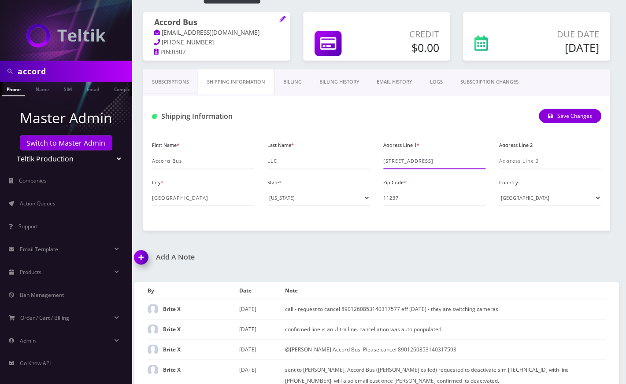
click at [406, 162] on input "575 Scholes St" at bounding box center [435, 161] width 103 height 17
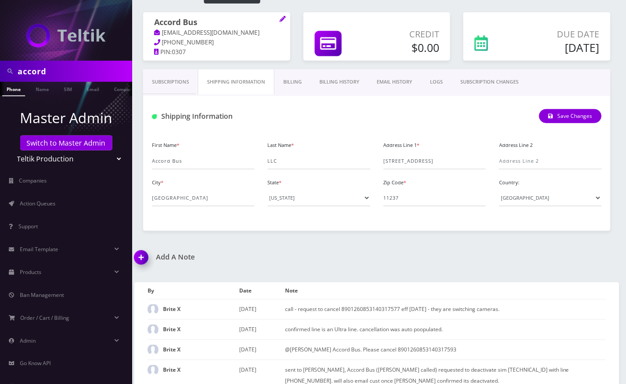
click at [310, 125] on div "Shipping Information Save Changes" at bounding box center [376, 113] width 467 height 34
click at [414, 162] on input "575 Scholes St" at bounding box center [435, 161] width 103 height 17
click at [38, 89] on link "Name" at bounding box center [42, 89] width 22 height 15
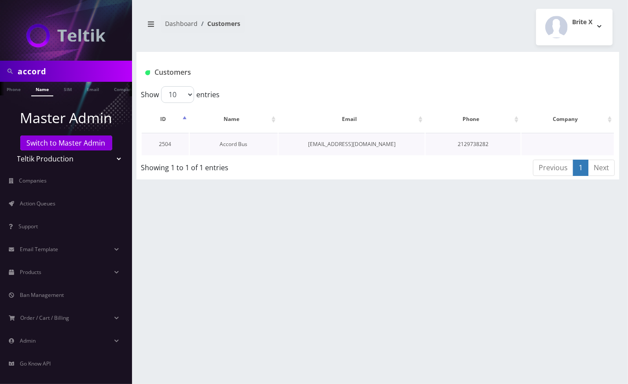
click at [225, 145] on link "Accord Bus" at bounding box center [234, 143] width 28 height 7
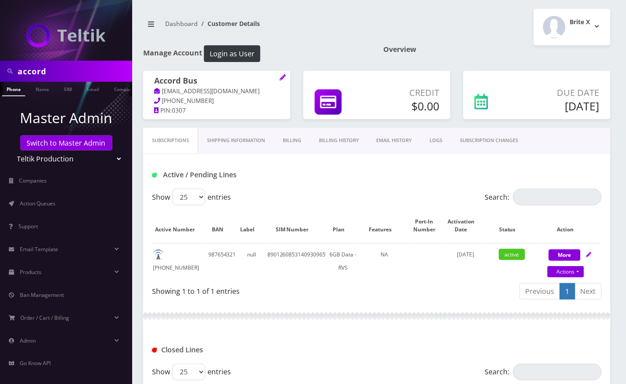
click at [292, 144] on link "Billing" at bounding box center [292, 140] width 36 height 25
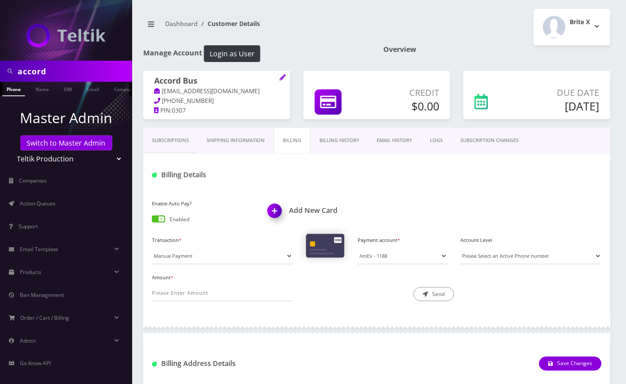
click at [240, 140] on link "Shipping Information" at bounding box center [236, 140] width 76 height 25
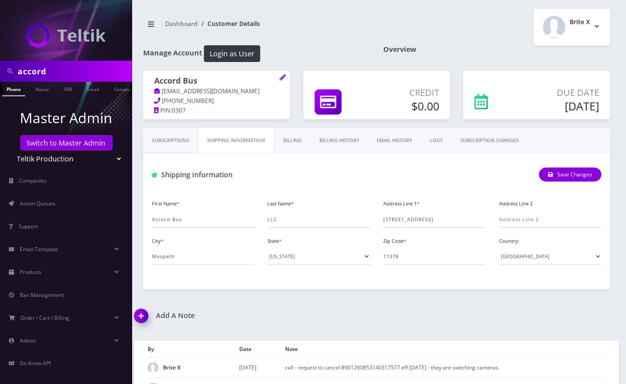
click at [174, 141] on link "Subscriptions" at bounding box center [170, 140] width 55 height 25
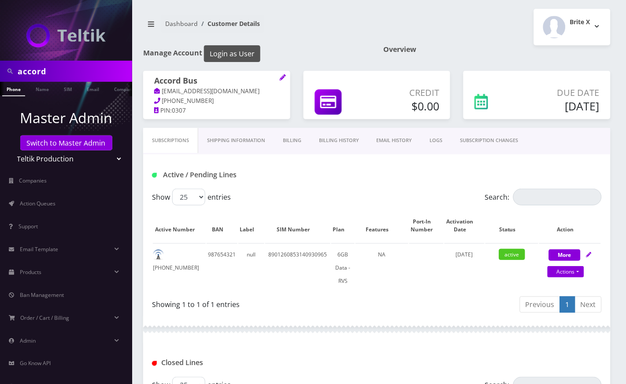
click at [224, 54] on button "Login as User" at bounding box center [232, 53] width 56 height 17
click at [343, 21] on nav "Dashboard Customer Details" at bounding box center [256, 27] width 227 height 25
click at [68, 51] on div at bounding box center [66, 30] width 132 height 61
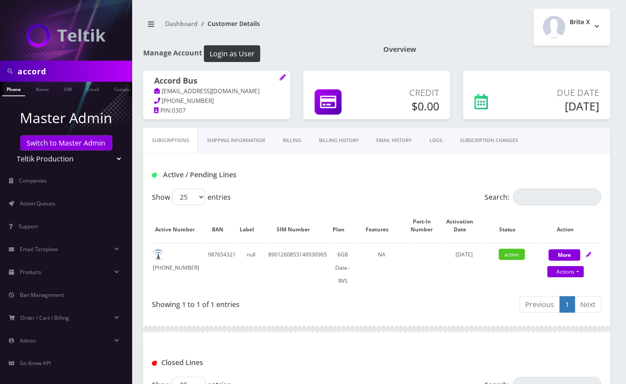
click at [336, 29] on nav "Dashboard Customer Details" at bounding box center [256, 27] width 227 height 25
click at [43, 89] on link "Name" at bounding box center [42, 89] width 22 height 15
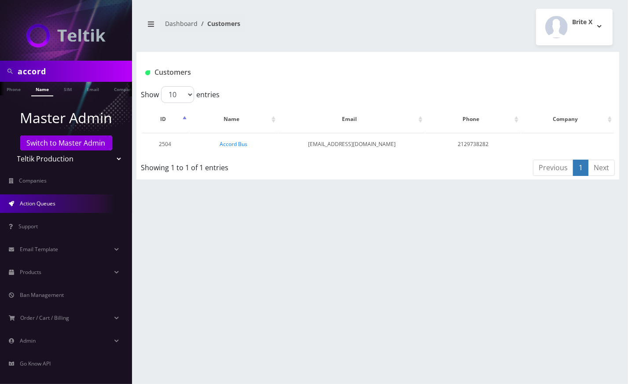
click at [64, 204] on link "Action Queues" at bounding box center [66, 204] width 132 height 18
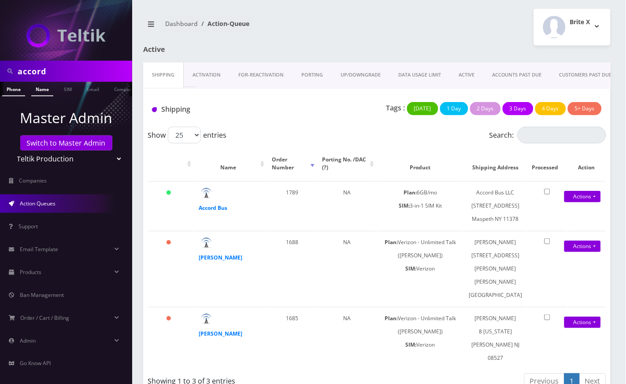
click at [44, 88] on link "Name" at bounding box center [42, 89] width 22 height 15
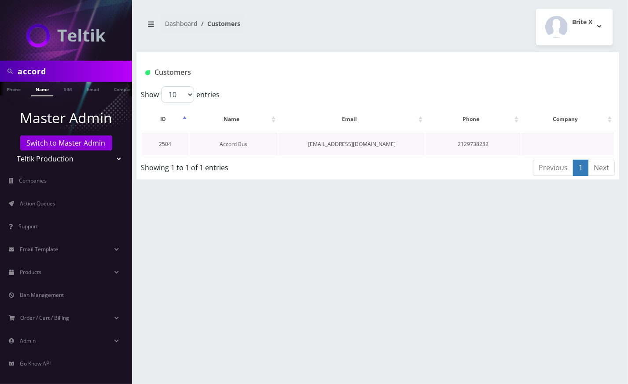
click at [233, 144] on link "Accord Bus" at bounding box center [234, 143] width 28 height 7
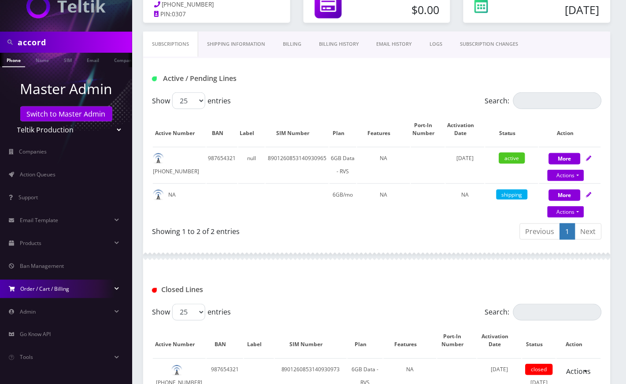
scroll to position [117, 0]
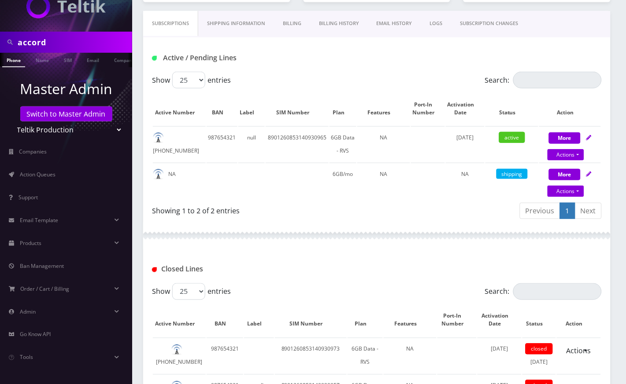
click at [273, 259] on div "Closed Lines" at bounding box center [376, 266] width 467 height 34
click at [78, 177] on link "Action Queues" at bounding box center [66, 175] width 132 height 18
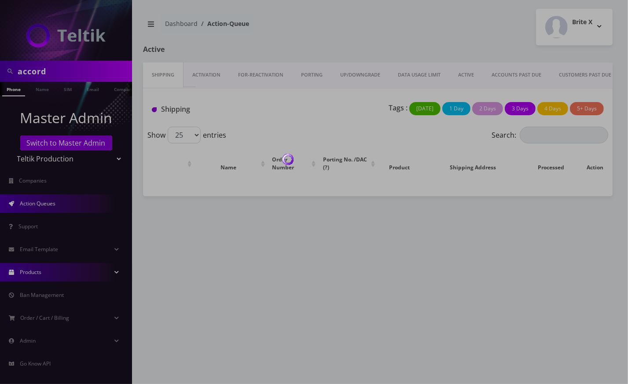
click at [59, 276] on body "accord Phone Name SIM Email Company Customer Master Admin Switch to Master Admi…" at bounding box center [314, 192] width 628 height 384
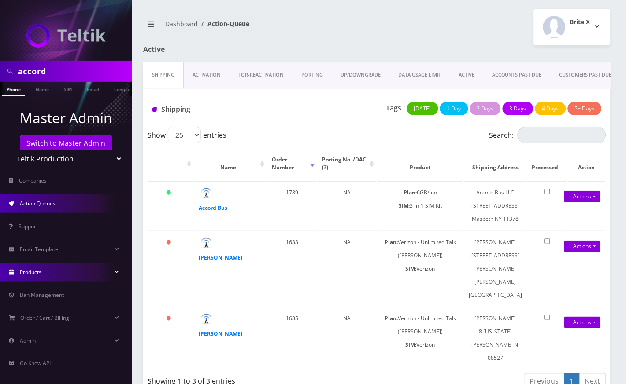
click at [59, 276] on link "Products" at bounding box center [66, 272] width 132 height 18
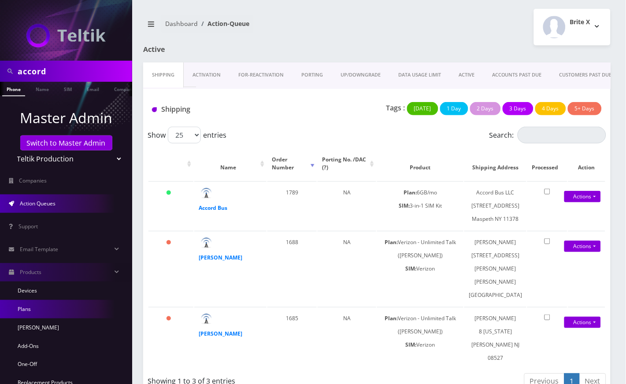
click at [36, 308] on link "Plans" at bounding box center [66, 309] width 132 height 18
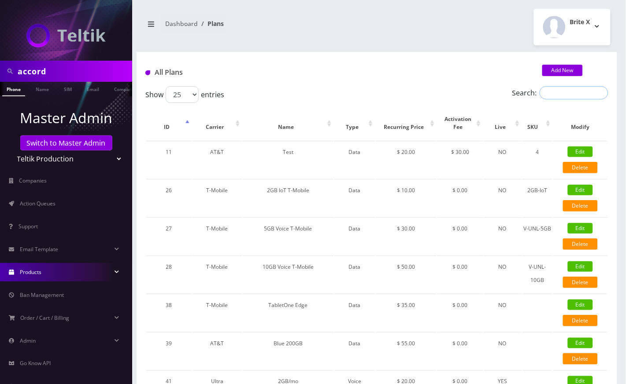
click at [554, 92] on input "Search:" at bounding box center [573, 92] width 69 height 13
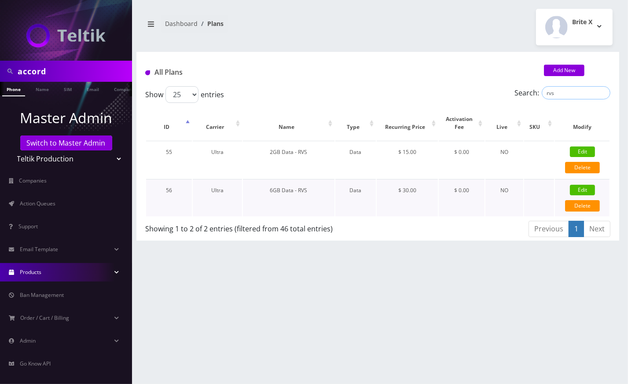
type input "rvs"
click at [583, 188] on link "Edit" at bounding box center [582, 190] width 25 height 11
type input "6GB Data - RVS"
select select "2"
select select "5"
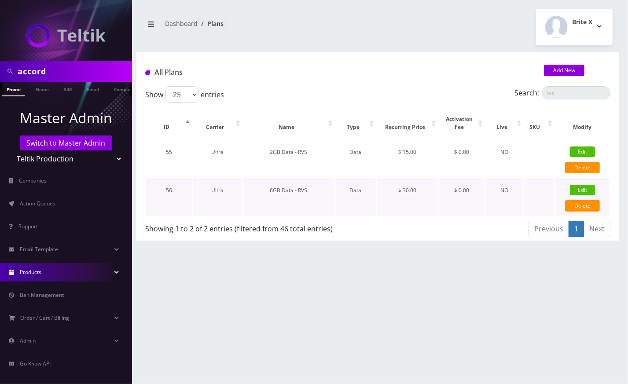
select select "0"
checkbox input "false"
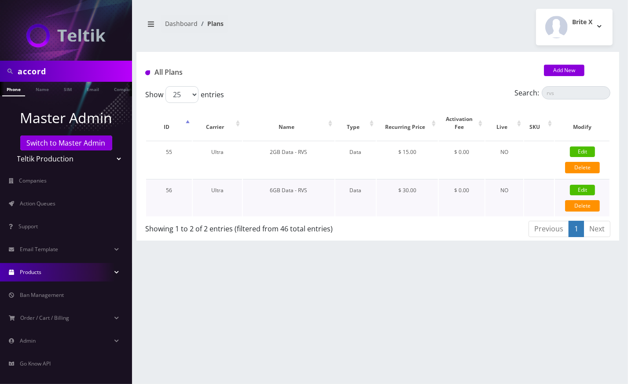
checkbox input "true"
checkbox input "false"
checkbox input "true"
type input "1379"
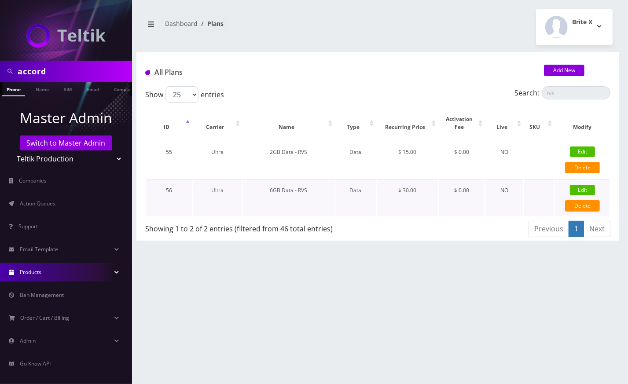
type input "6"
type input "3.5"
select select "0"
checkbox input "true"
checkbox input "false"
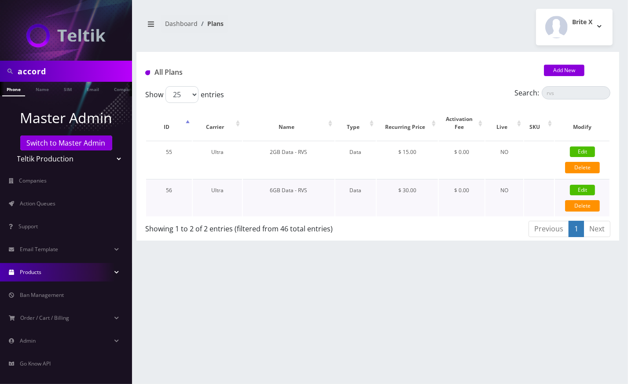
type input "30"
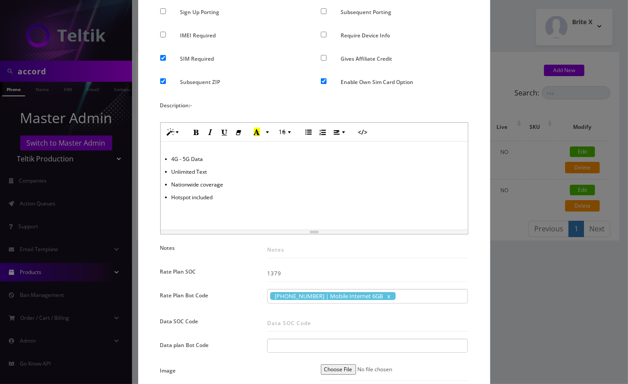
scroll to position [235, 0]
click at [417, 299] on div "[PHONE_NUMBER] | Mobile Internet 6GB" at bounding box center [367, 296] width 201 height 15
click at [417, 299] on div "30340035 | Mobile Internet 6GB" at bounding box center [367, 296] width 201 height 15
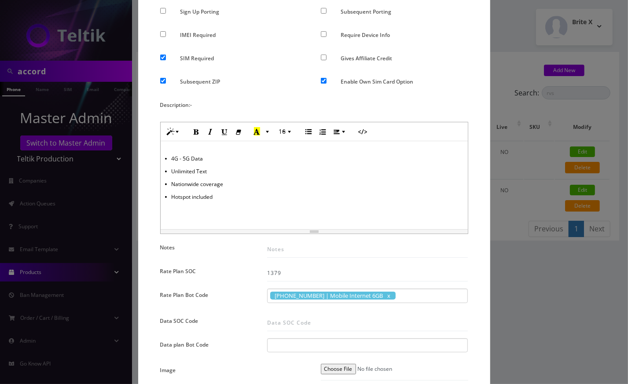
click at [417, 299] on div "30340035 | Mobile Internet 6GB" at bounding box center [367, 296] width 201 height 15
drag, startPoint x: 417, startPoint y: 299, endPoint x: 265, endPoint y: 300, distance: 151.9
click at [265, 300] on div "30340035 | Mobile Internet 6GB 30340035 | Mobile Internet 6GB" at bounding box center [368, 298] width 214 height 19
copy div "30340035 | Mobile Internet 6GB"
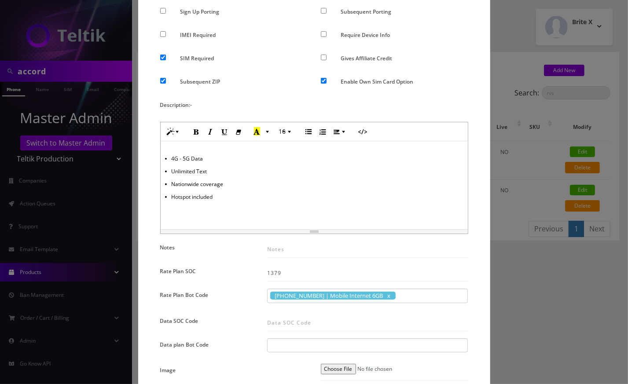
click at [501, 26] on div "× Edit Plan Name * 6GB Data - RVS SKU Tag Type * Voice Data Wearable Membership…" at bounding box center [314, 192] width 628 height 384
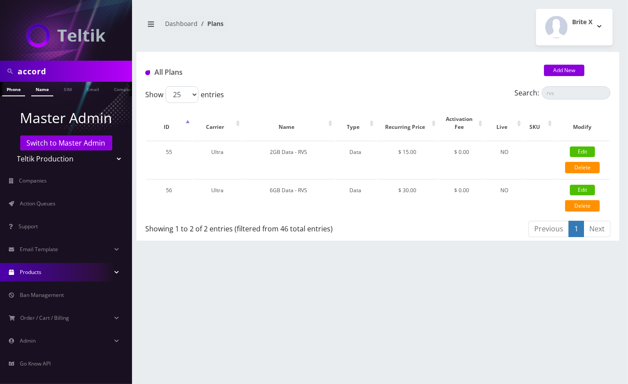
click at [40, 92] on link "Name" at bounding box center [42, 89] width 22 height 15
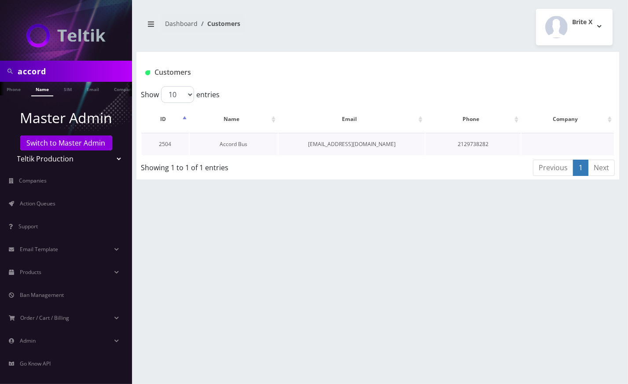
click at [233, 142] on link "Accord Bus" at bounding box center [234, 143] width 28 height 7
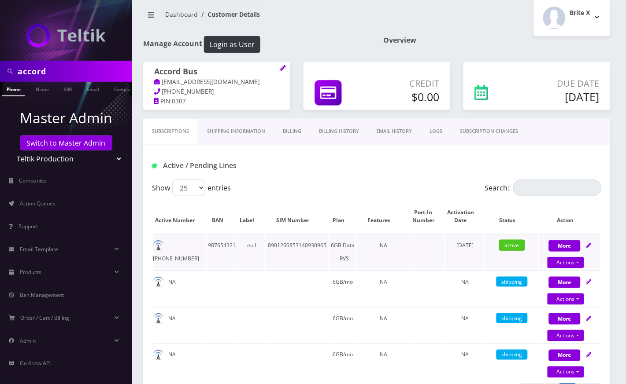
scroll to position [176, 0]
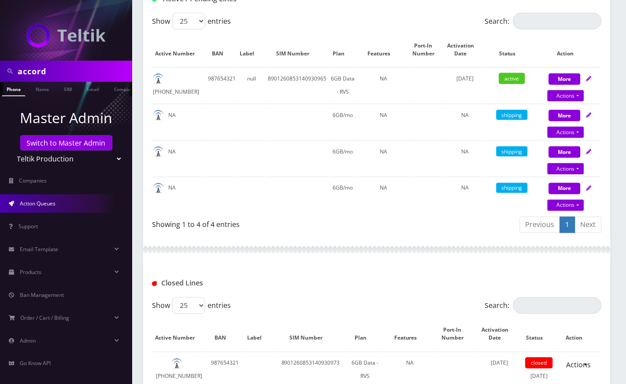
click at [51, 201] on span "Action Queues" at bounding box center [38, 203] width 36 height 7
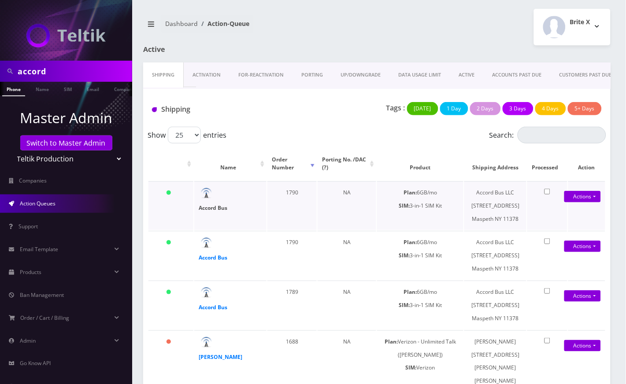
click at [209, 207] on strong "Accord Bus" at bounding box center [213, 207] width 29 height 7
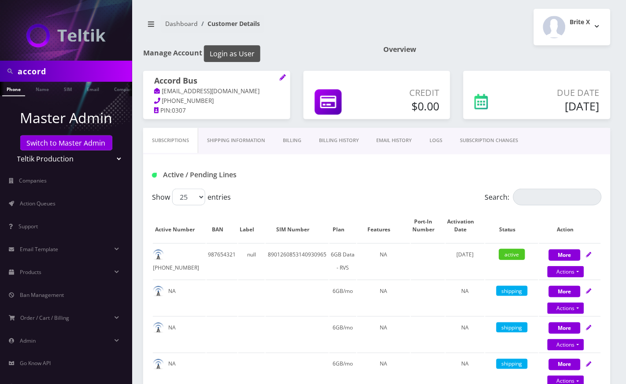
click at [237, 55] on button "Login as User" at bounding box center [232, 53] width 56 height 17
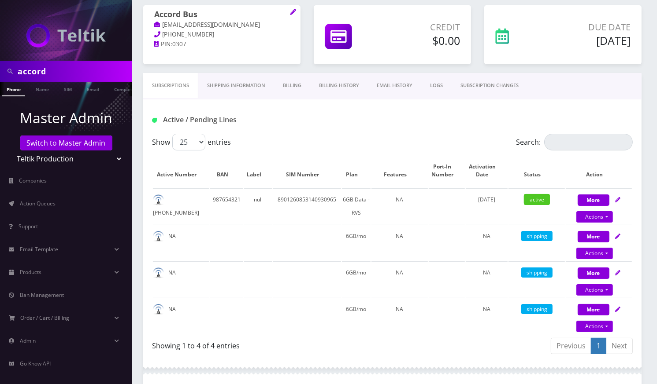
scroll to position [176, 0]
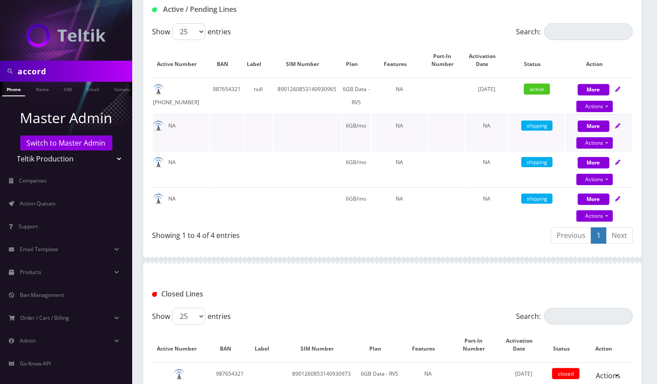
click at [618, 126] on icon at bounding box center [617, 125] width 5 height 5
select select "3-in-1 SIM Kit"
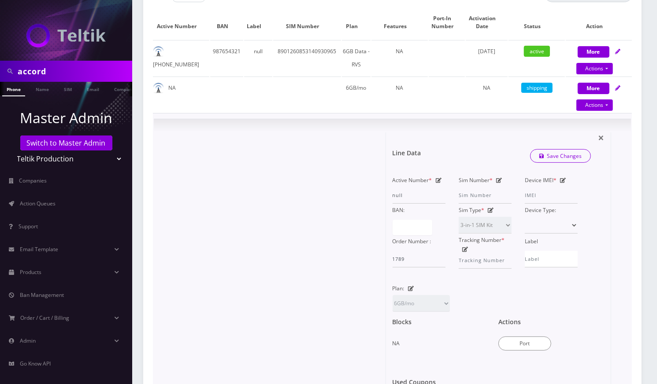
scroll to position [235, 0]
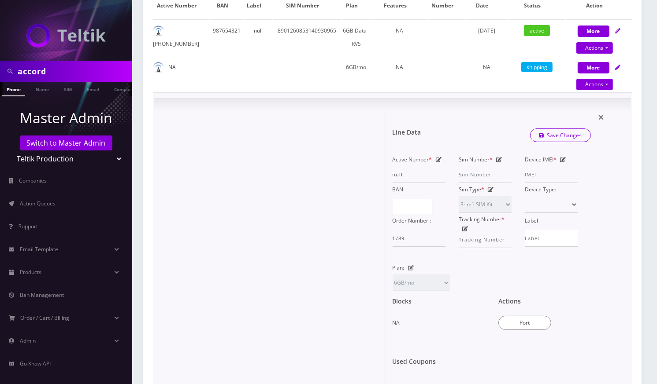
click at [411, 266] on icon at bounding box center [411, 268] width 6 height 5
click at [442, 280] on select "Test 2GB IoT T-Mobile 5GB Voice T-Mobile 10GB Voice T-Mobile TabletOne Edge Blu…" at bounding box center [420, 283] width 57 height 17
select select "56"
click at [392, 275] on select "Test 2GB IoT T-Mobile 5GB Voice T-Mobile 10GB Voice T-Mobile TabletOne Edge Blu…" at bounding box center [420, 283] width 57 height 17
click at [563, 133] on link "Save Changes" at bounding box center [560, 136] width 61 height 14
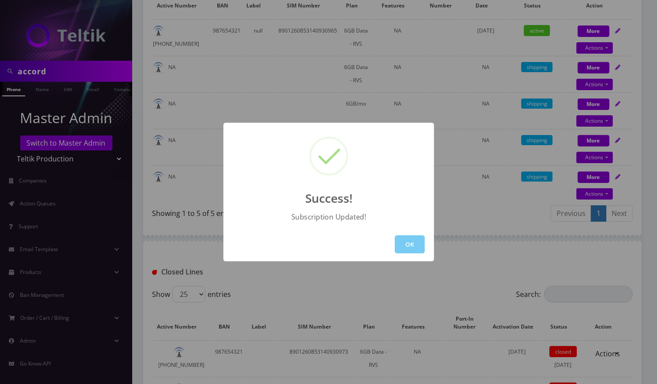
click at [410, 240] on button "OK" at bounding box center [410, 245] width 30 height 18
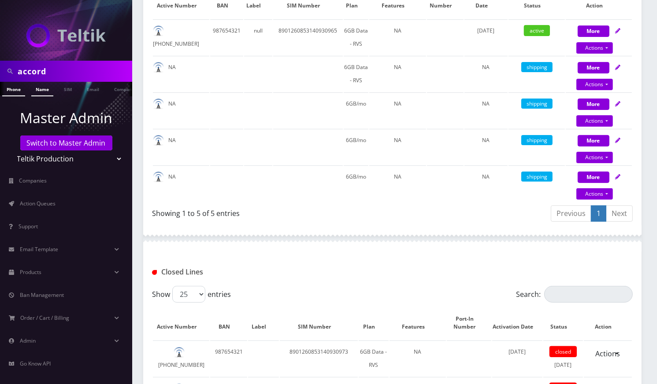
click at [44, 91] on link "Name" at bounding box center [42, 89] width 22 height 15
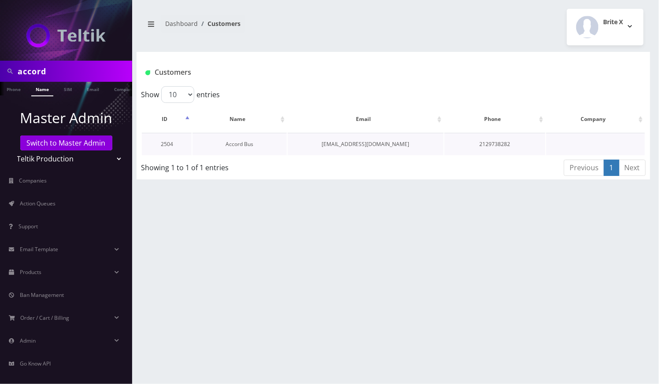
click at [245, 141] on link "Accord Bus" at bounding box center [240, 143] width 28 height 7
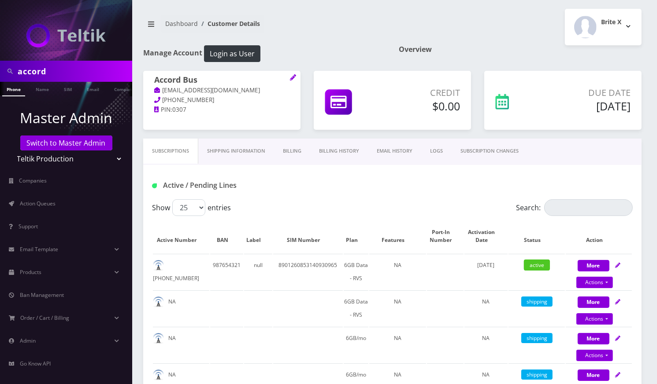
click at [344, 154] on link "Billing History" at bounding box center [339, 151] width 58 height 25
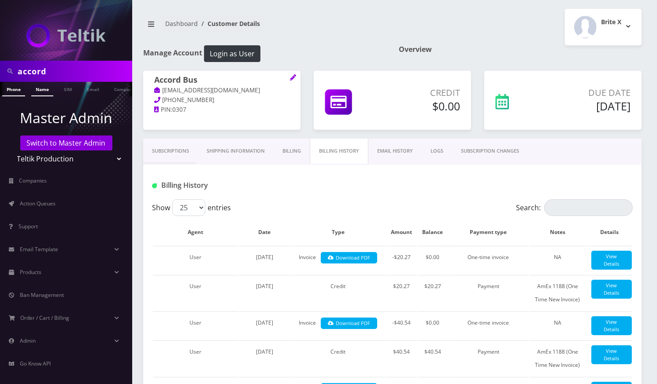
click at [41, 89] on link "Name" at bounding box center [42, 89] width 22 height 15
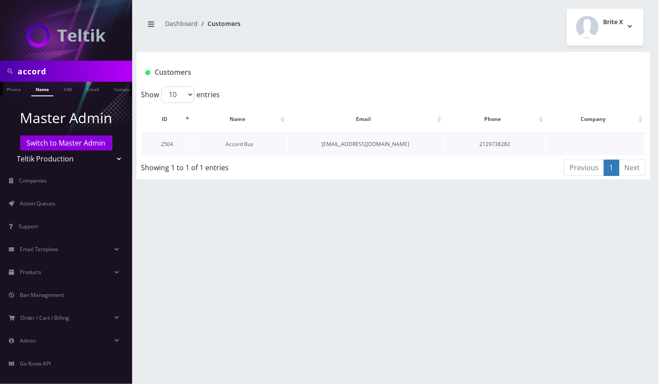
click at [243, 143] on link "Accord Bus" at bounding box center [240, 143] width 28 height 7
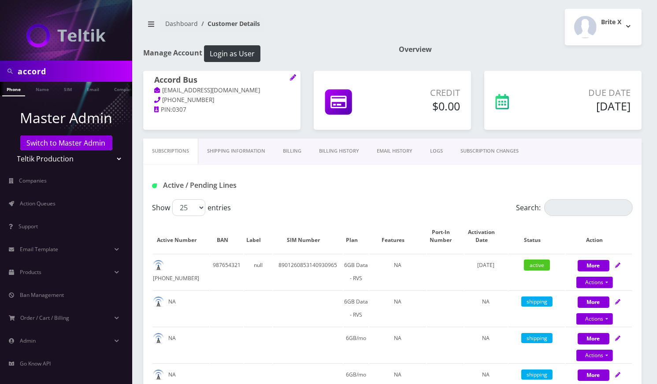
click at [344, 150] on link "Billing History" at bounding box center [339, 151] width 58 height 25
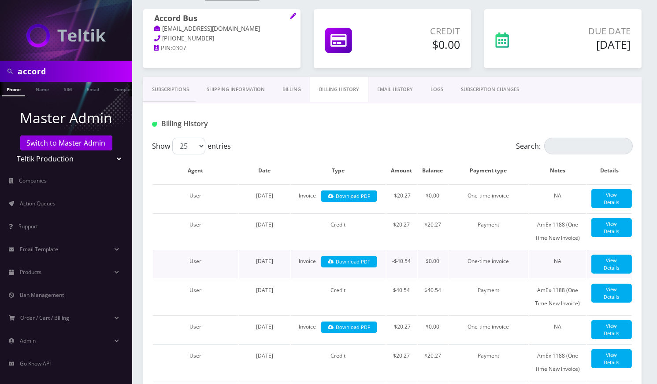
scroll to position [117, 0]
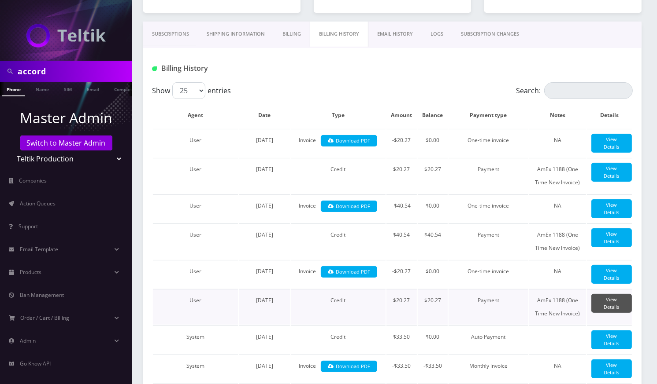
click at [608, 302] on link "View Details" at bounding box center [611, 303] width 41 height 19
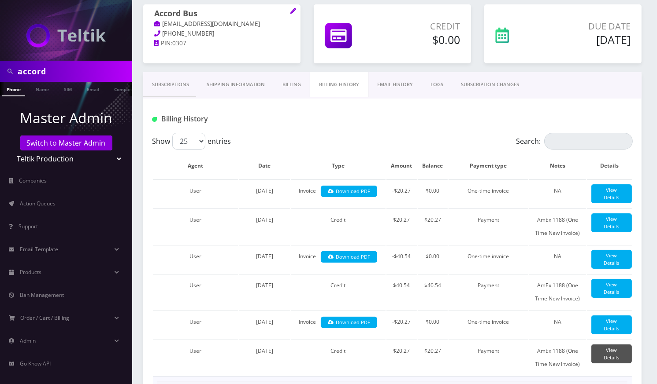
scroll to position [0, 0]
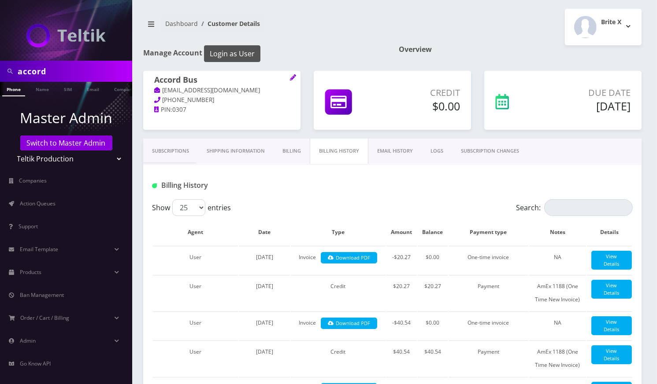
click at [231, 55] on button "Login as User" at bounding box center [232, 53] width 56 height 17
click at [161, 155] on link "Subscriptions" at bounding box center [170, 151] width 55 height 25
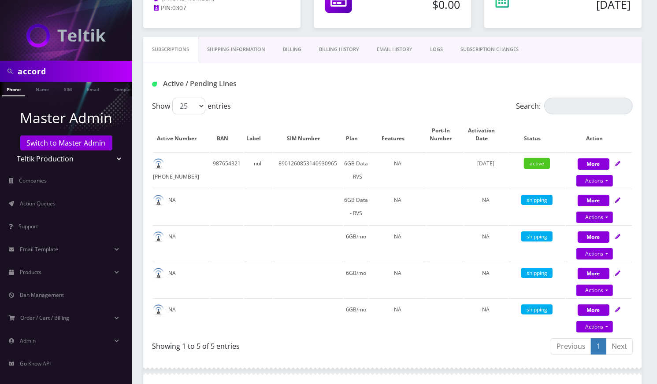
scroll to position [117, 0]
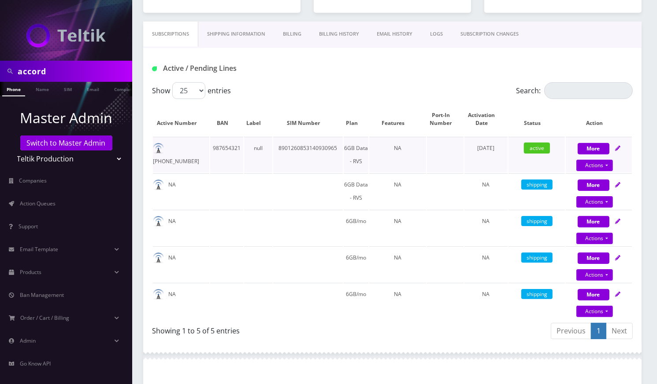
click at [181, 147] on td "[PHONE_NUMBER]" at bounding box center [181, 155] width 56 height 36
copy td "[PHONE_NUMBER]"
click at [609, 171] on link "Actions" at bounding box center [594, 165] width 37 height 11
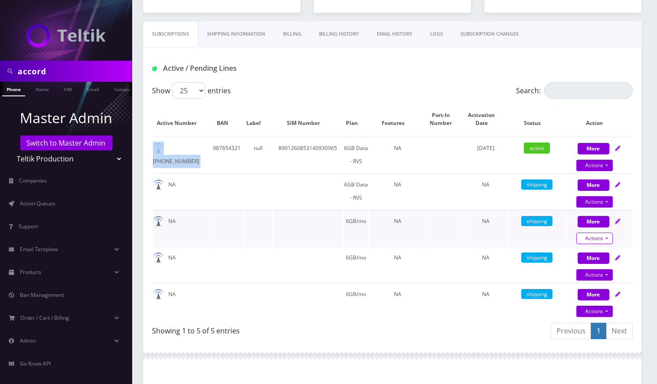
select select "3-in-1 SIM Kit"
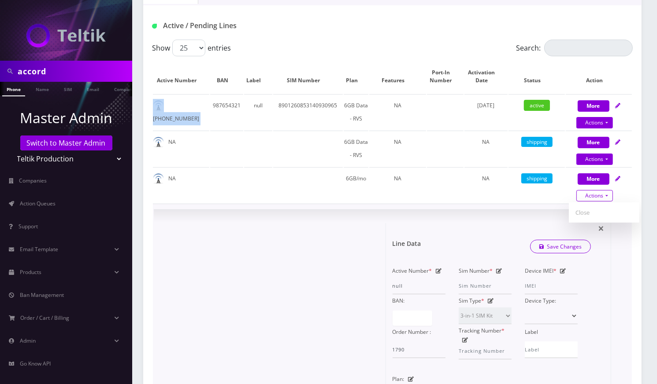
scroll to position [235, 0]
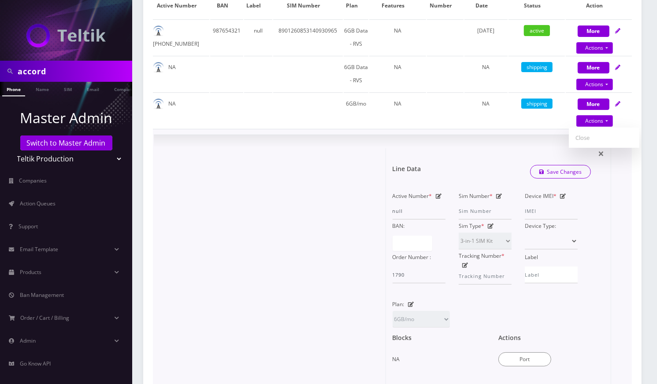
click at [410, 302] on icon at bounding box center [411, 304] width 6 height 5
click at [441, 313] on select "Test 2GB IoT T-Mobile 5GB Voice T-Mobile 10GB Voice T-Mobile TabletOne Edge Blu…" at bounding box center [420, 319] width 57 height 17
select select "56"
click at [392, 311] on select "Test 2GB IoT T-Mobile 5GB Voice T-Mobile 10GB Voice T-Mobile TabletOne Edge Blu…" at bounding box center [420, 319] width 57 height 17
click at [570, 171] on link "Save Changes" at bounding box center [560, 172] width 61 height 14
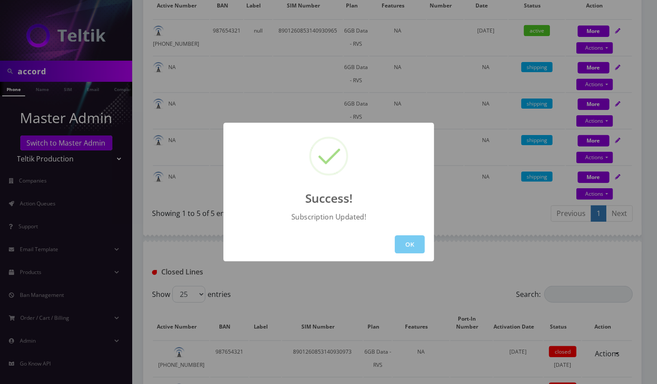
click at [417, 244] on button "OK" at bounding box center [410, 245] width 30 height 18
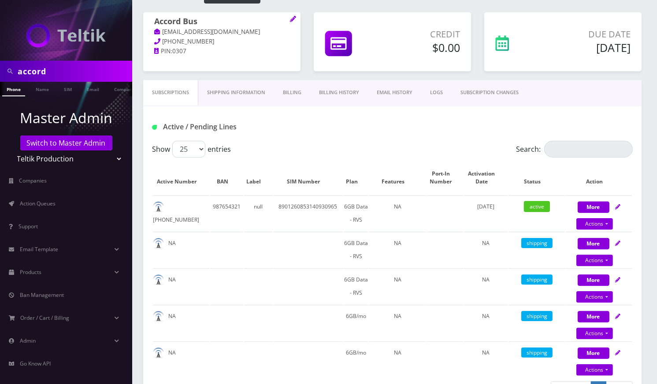
scroll to position [0, 0]
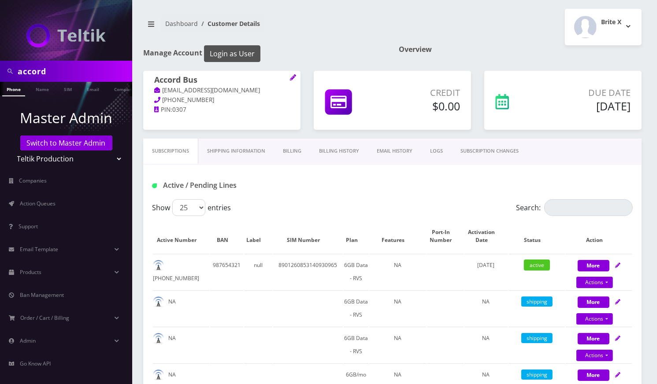
click at [231, 50] on button "Login as User" at bounding box center [232, 53] width 56 height 17
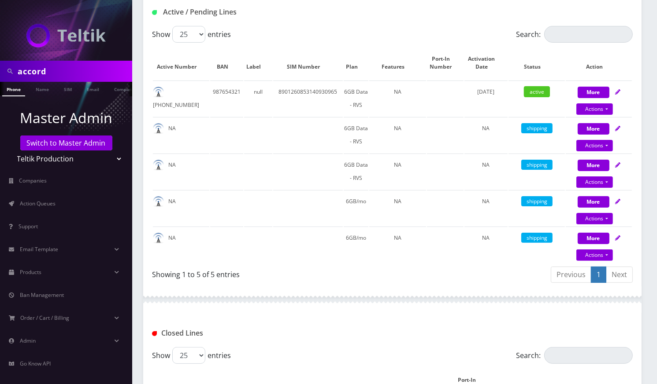
scroll to position [176, 0]
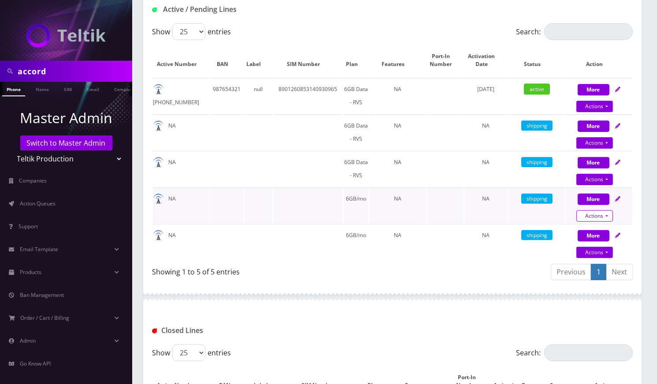
click at [608, 149] on link "Actions" at bounding box center [594, 142] width 37 height 11
select select "3-in-1 SIM Kit"
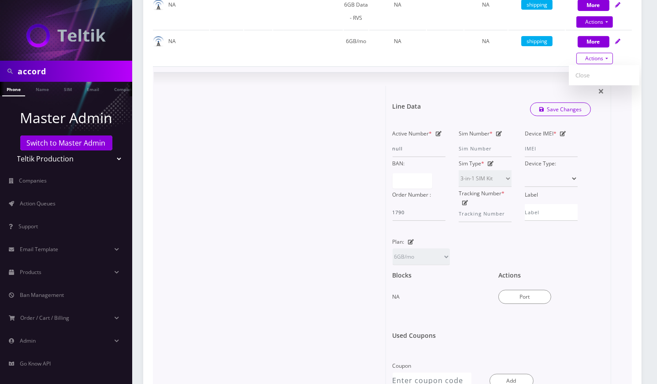
scroll to position [352, 0]
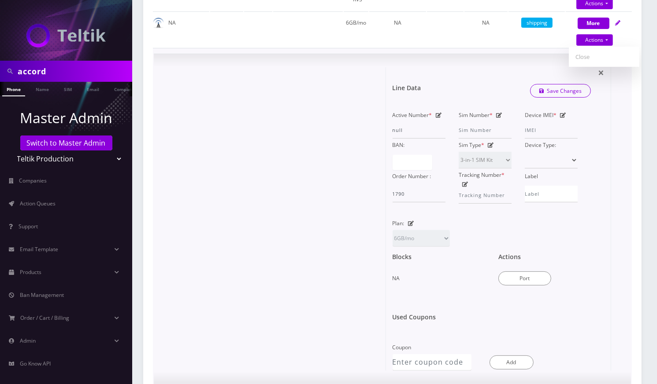
click at [410, 222] on icon at bounding box center [411, 223] width 6 height 5
click at [410, 221] on icon at bounding box center [411, 223] width 6 height 5
click at [425, 233] on select "Test 2GB IoT T-Mobile 5GB Voice T-Mobile 10GB Voice T-Mobile TabletOne Edge Blu…" at bounding box center [420, 238] width 57 height 17
select select "56"
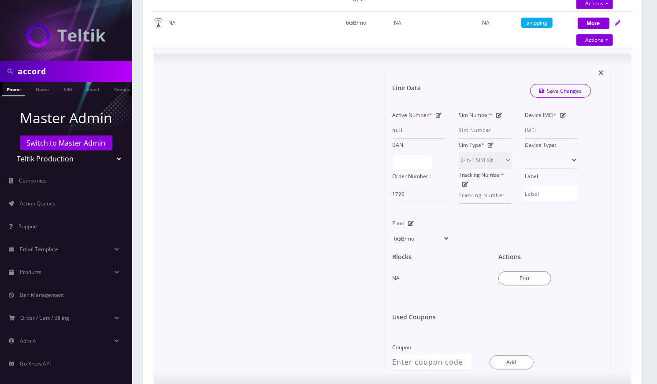
click at [392, 230] on select "Test 2GB IoT T-Mobile 5GB Voice T-Mobile 10GB Voice T-Mobile TabletOne Edge Blu…" at bounding box center [420, 238] width 57 height 17
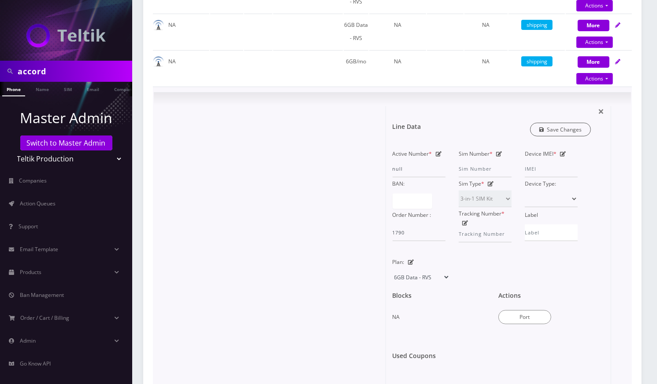
scroll to position [293, 0]
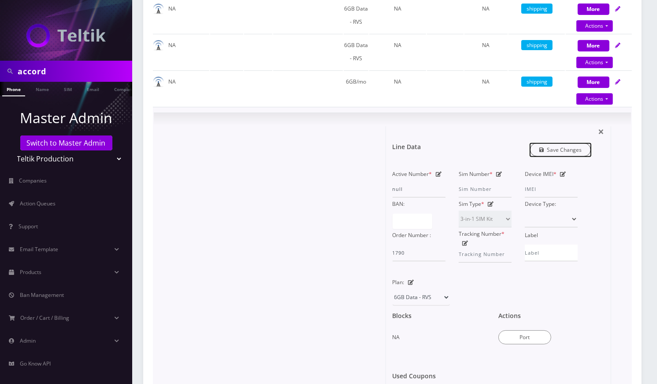
click at [574, 148] on link "Save Changes" at bounding box center [560, 150] width 61 height 14
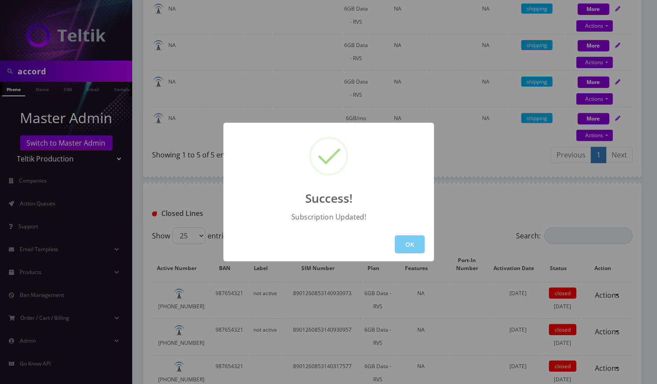
click at [413, 243] on button "OK" at bounding box center [410, 245] width 30 height 18
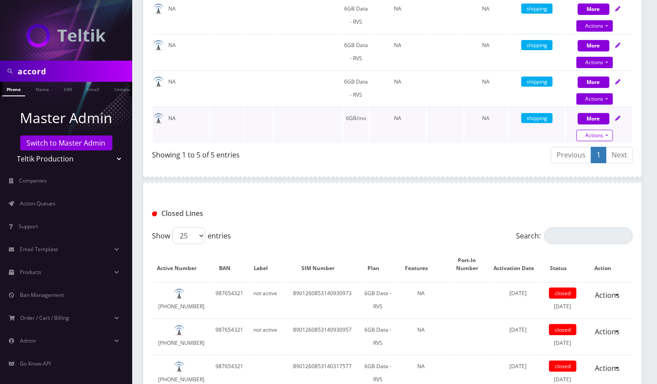
select select "3-in-1 SIM Kit"
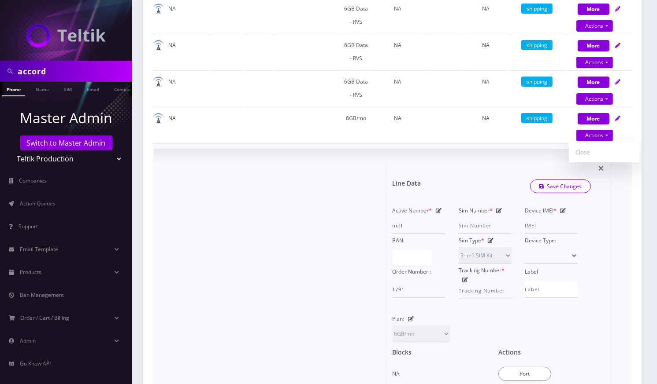
click at [409, 318] on icon at bounding box center [411, 319] width 6 height 5
click at [443, 330] on select "Test 2GB IoT T-Mobile 5GB Voice T-Mobile 10GB Voice T-Mobile TabletOne Edge Blu…" at bounding box center [420, 334] width 57 height 17
select select "56"
click at [392, 326] on select "Test 2GB IoT T-Mobile 5GB Voice T-Mobile 10GB Voice T-Mobile TabletOne Edge Blu…" at bounding box center [420, 334] width 57 height 17
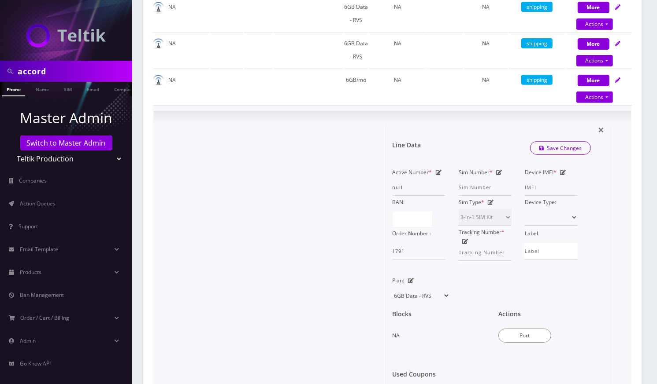
scroll to position [352, 0]
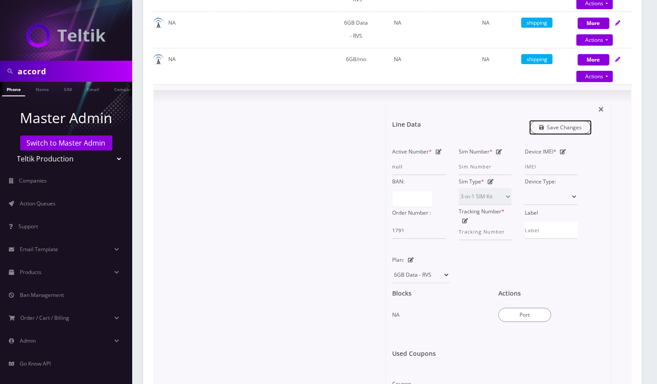
click at [565, 128] on link "Save Changes" at bounding box center [560, 128] width 61 height 14
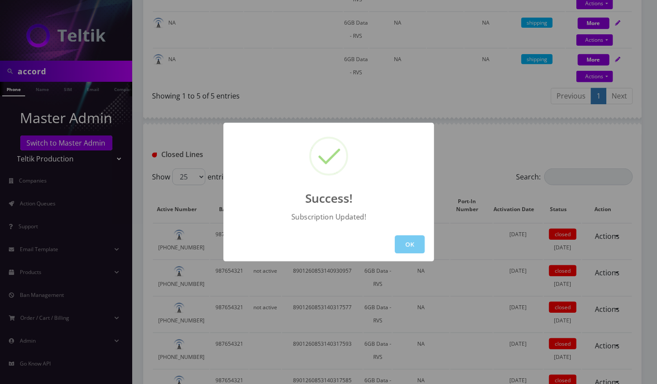
click at [415, 246] on button "OK" at bounding box center [410, 245] width 30 height 18
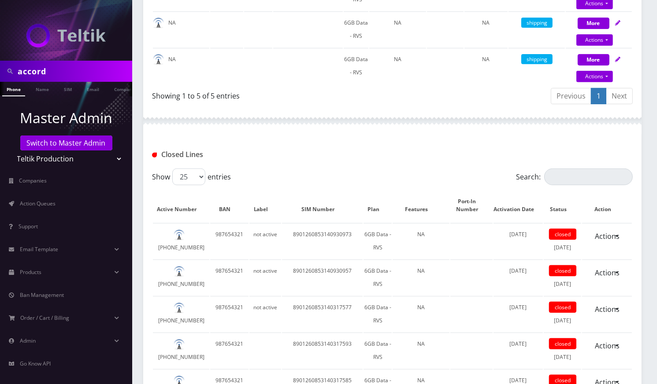
click at [390, 153] on div "Closed Lines" at bounding box center [392, 155] width 494 height 15
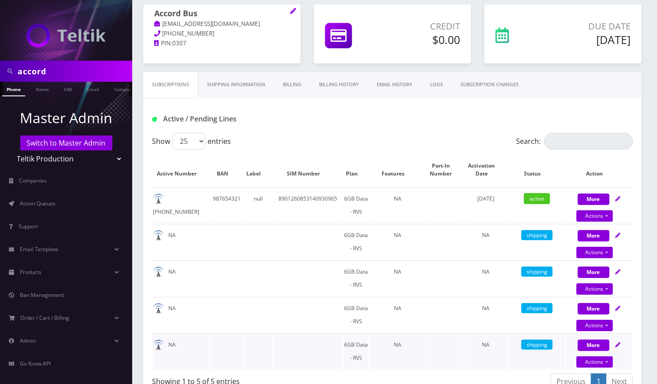
scroll to position [0, 0]
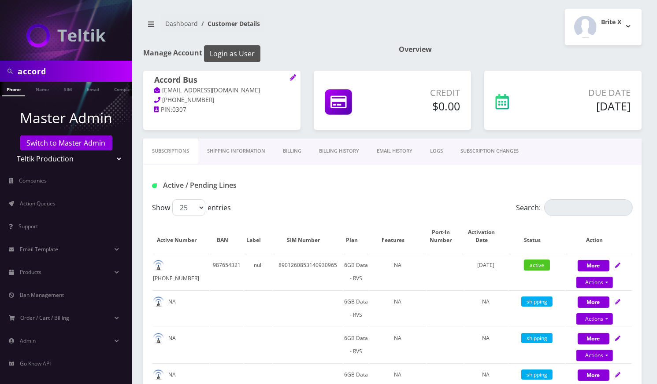
click at [228, 55] on button "Login as User" at bounding box center [232, 53] width 56 height 17
click at [331, 182] on div "Active / Pending Lines" at bounding box center [392, 185] width 494 height 15
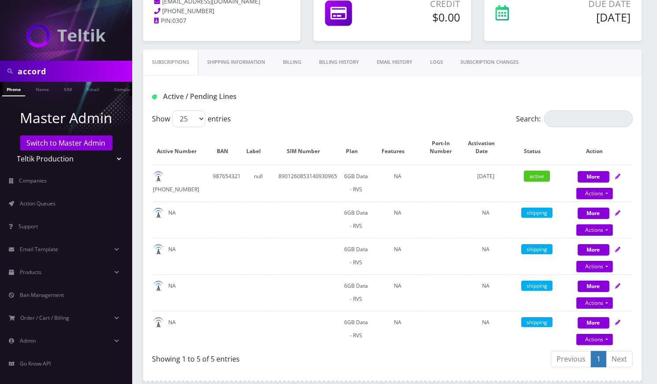
scroll to position [117, 0]
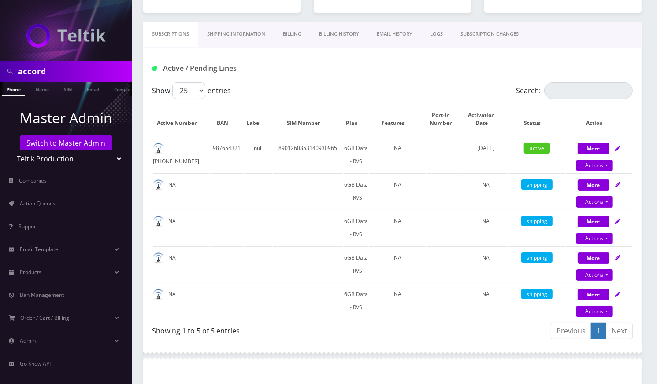
click at [351, 34] on link "Billing History" at bounding box center [339, 34] width 58 height 25
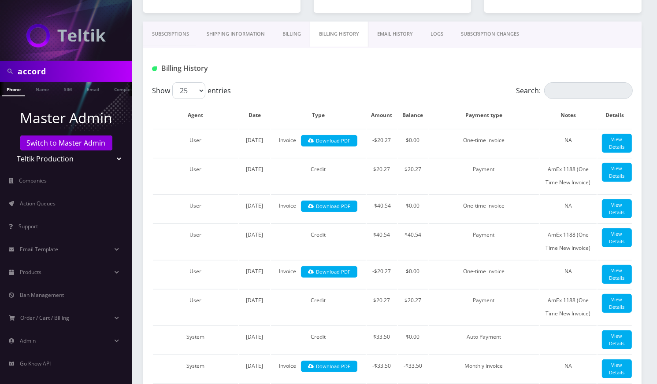
click at [283, 75] on div "Billing History" at bounding box center [227, 68] width 165 height 15
click at [66, 205] on link "Action Queues" at bounding box center [66, 204] width 132 height 18
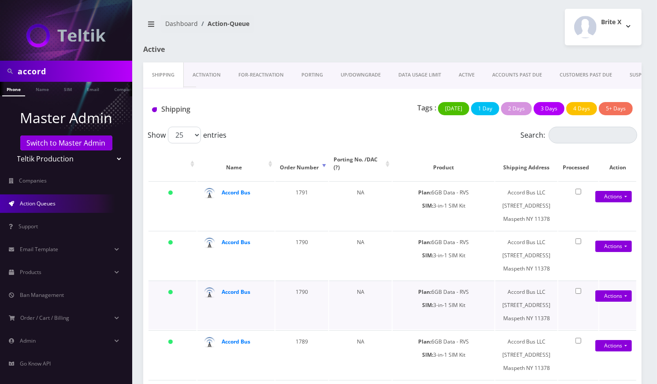
click at [259, 294] on div "Accord Bus" at bounding box center [246, 292] width 48 height 13
copy div "Accord Bus"
click at [333, 26] on nav "Dashboard Action-Queue" at bounding box center [264, 27] width 243 height 25
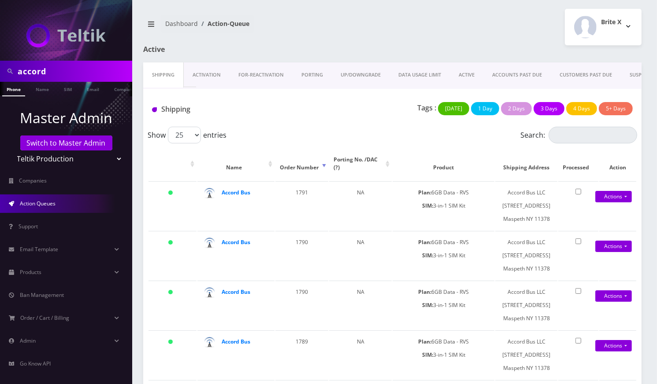
scroll to position [0, 4]
click at [240, 193] on strong "Accord Bus" at bounding box center [236, 192] width 29 height 7
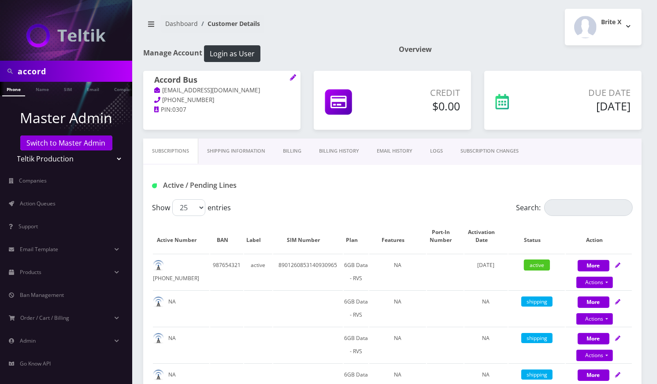
click at [234, 91] on p "[EMAIL_ADDRESS][DOMAIN_NAME]" at bounding box center [221, 91] width 135 height 10
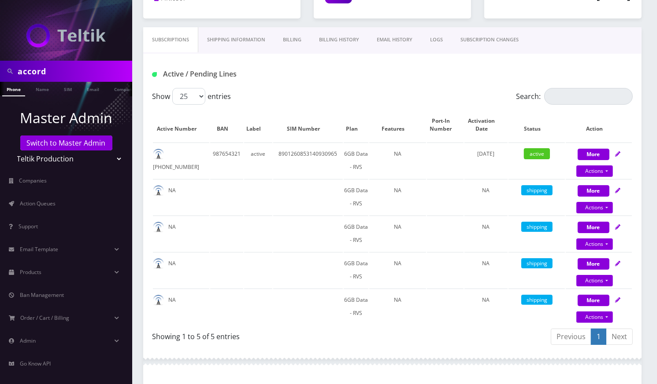
scroll to position [117, 0]
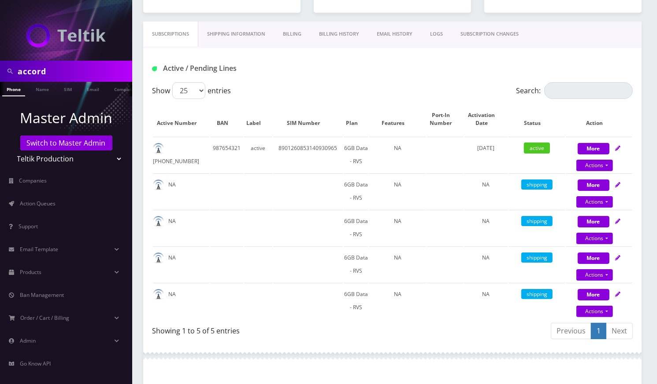
drag, startPoint x: 512, startPoint y: 41, endPoint x: 492, endPoint y: 51, distance: 21.7
click at [512, 41] on link "SUBSCRIPTION CHANGES" at bounding box center [489, 34] width 76 height 25
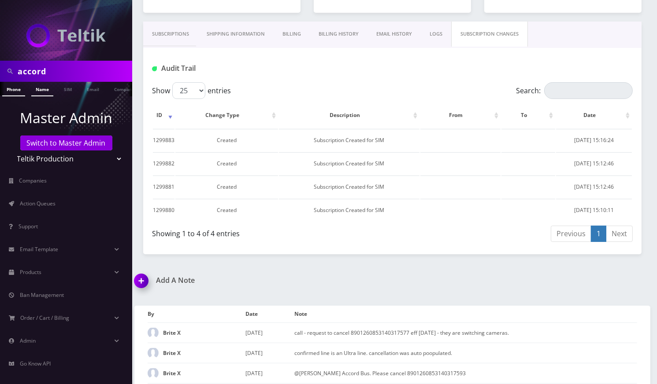
click at [43, 91] on link "Name" at bounding box center [42, 89] width 22 height 15
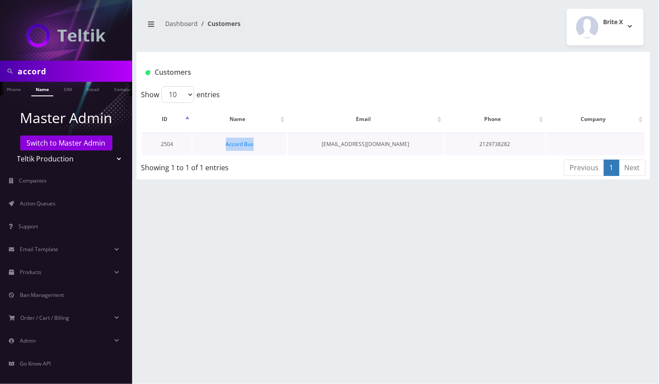
drag, startPoint x: 263, startPoint y: 144, endPoint x: 220, endPoint y: 144, distance: 43.2
click at [220, 144] on td "Accord Bus" at bounding box center [239, 144] width 94 height 22
copy link "Accord Bus"
click at [273, 48] on div "accord Phone Name SIM Email Company Customer Dashboard Customers Brite X" at bounding box center [393, 192] width 531 height 384
click at [243, 144] on link "Accord Bus" at bounding box center [240, 143] width 28 height 7
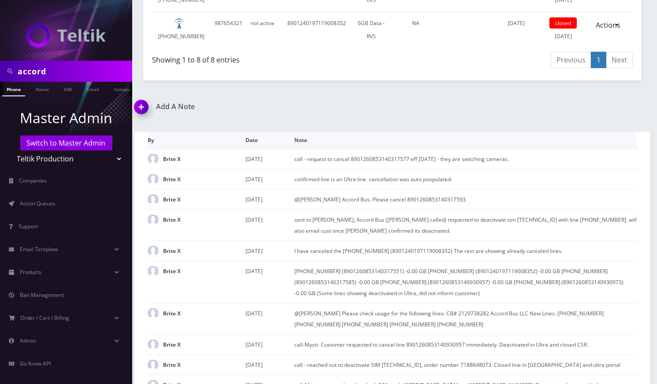
scroll to position [743, 0]
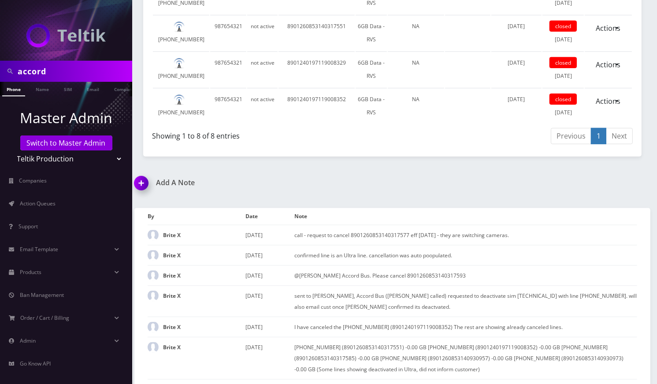
click at [140, 199] on img at bounding box center [143, 187] width 26 height 26
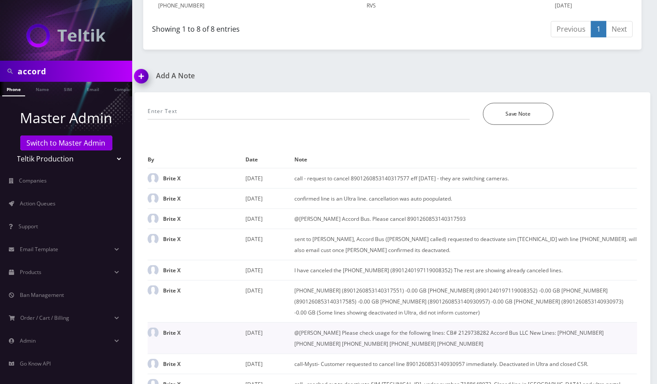
scroll to position [826, 0]
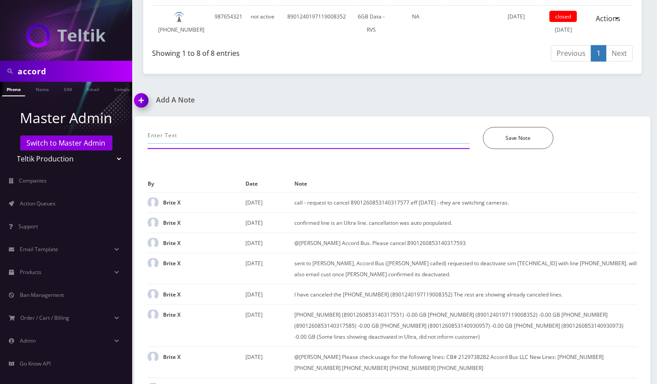
click at [244, 144] on input "text" at bounding box center [309, 135] width 322 height 17
paste input "Accord Bus- customer ordered 4 sim cards and is requesting if we can ship them …"
click at [150, 144] on input "Accord Bus- customer ordered 4 sim cards and is requesting if we can ship them …" at bounding box center [309, 135] width 322 height 17
click at [379, 144] on input "@Tyriek Accord Bus- customer ordered 4 sim cards and is requesting if we can sh…" at bounding box center [309, 135] width 322 height 17
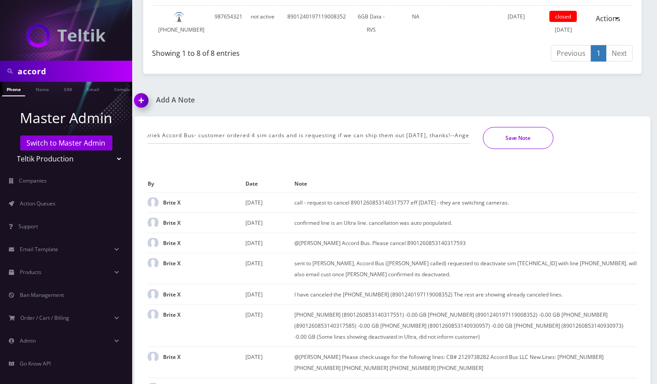
click at [516, 149] on button "Save Note" at bounding box center [518, 138] width 70 height 22
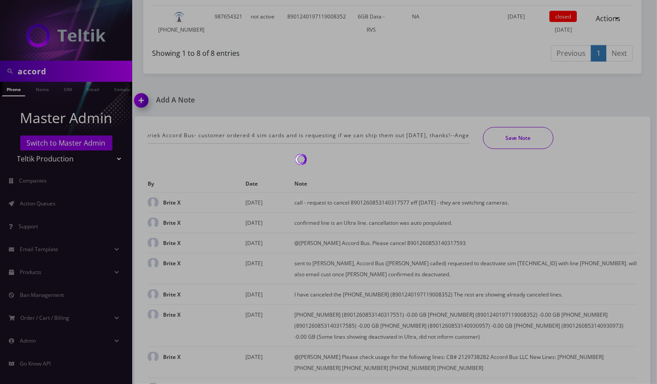
scroll to position [0, 0]
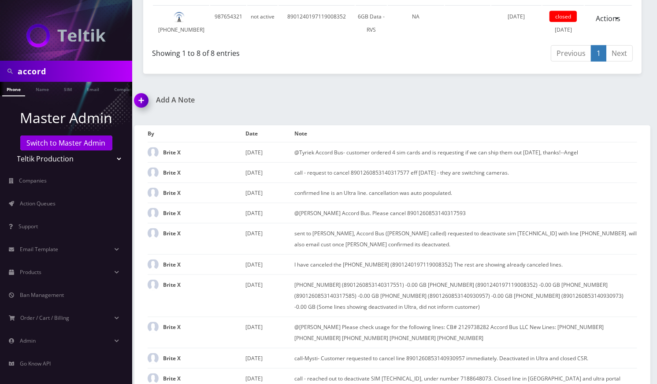
click at [152, 117] on img at bounding box center [143, 104] width 26 height 26
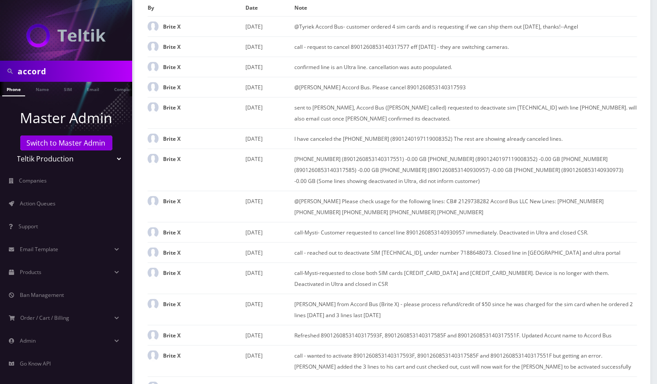
paste input "TEL-1406 (Angel) (347) 845-8926 Please provide data usage for the last 3 months"
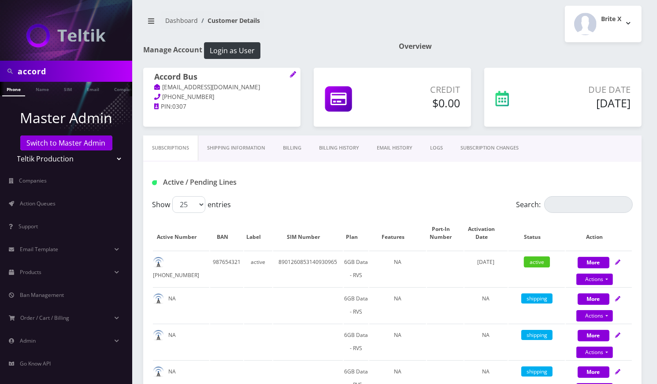
scroll to position [0, 0]
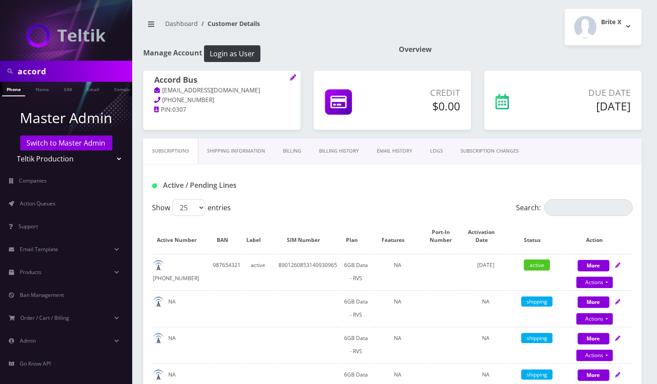
click at [214, 89] on link "abe@accordbus.com" at bounding box center [207, 90] width 106 height 9
drag, startPoint x: 232, startPoint y: 90, endPoint x: 163, endPoint y: 94, distance: 68.8
click at [163, 94] on p "abe@accordbus.com" at bounding box center [221, 91] width 135 height 10
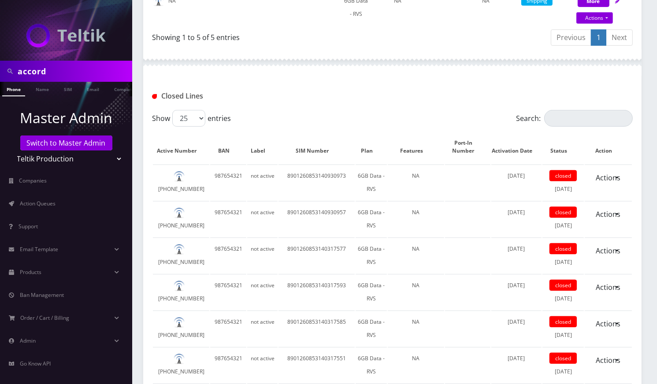
scroll to position [822, 0]
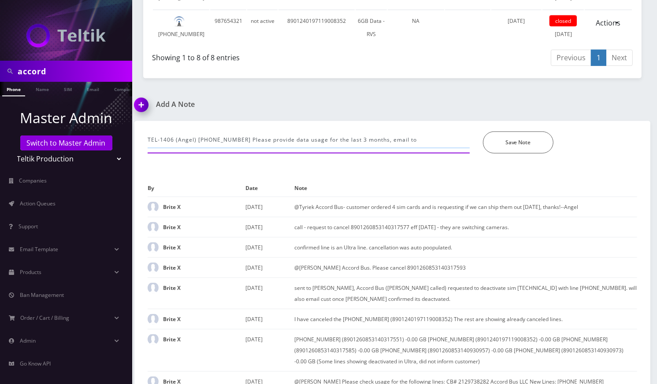
click at [424, 148] on input "TEL-1406 (Angel) (347) 845-8926 Please provide data usage for the last 3 months…" at bounding box center [309, 140] width 322 height 17
paste input "TEL-1406 (Angel) (347) 845-8926 Please provide data usage for the last 3 months"
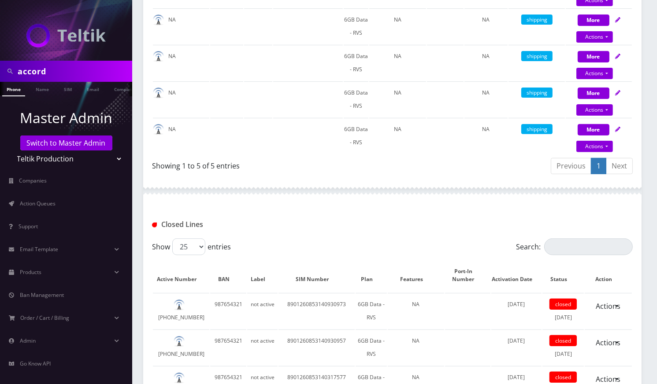
scroll to position [0, 0]
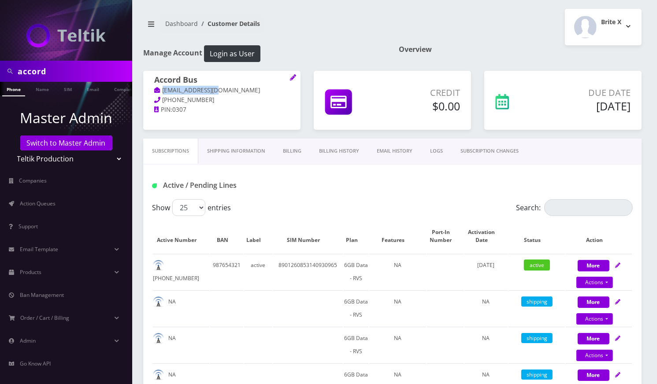
copy link "abe@accordbus.com"
drag, startPoint x: 230, startPoint y: 90, endPoint x: 163, endPoint y: 93, distance: 66.6
click at [163, 93] on p "abe@accordbus.com" at bounding box center [221, 91] width 135 height 10
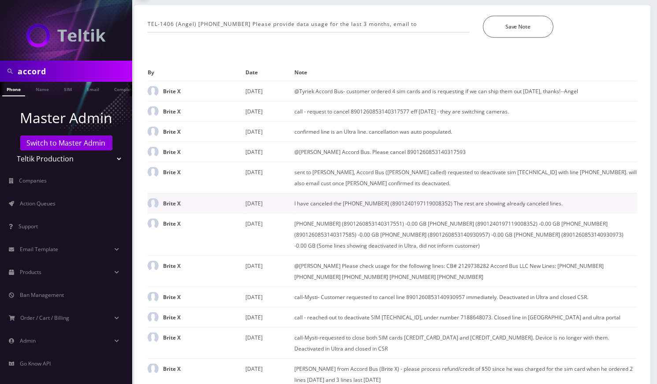
scroll to position [939, 0]
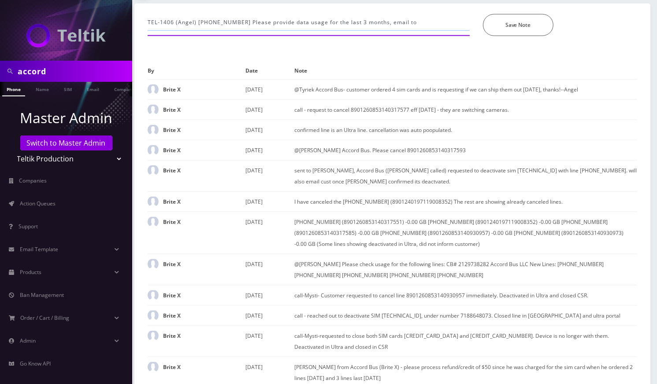
click at [427, 31] on input "TEL-1406 (Angel) (347) 845-8926 Please provide data usage for the last 3 months…" at bounding box center [309, 22] width 322 height 17
paste input "abe@accordbus.com"
type input "TEL-1406 (Angel) (347) 845-8926 Please provide data usage for the last 3 months…"
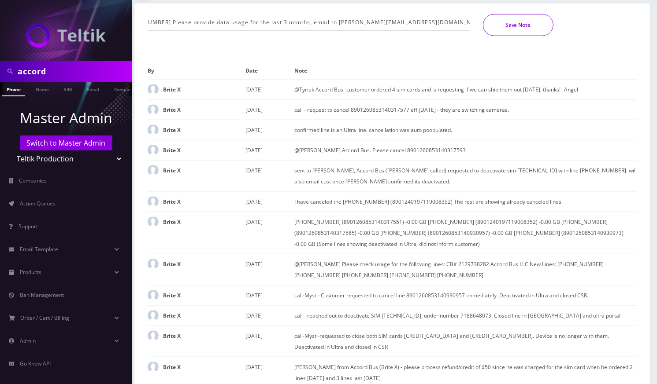
scroll to position [0, 0]
drag, startPoint x: 504, startPoint y: 85, endPoint x: 510, endPoint y: 87, distance: 6.3
click at [505, 36] on button "Save Note" at bounding box center [518, 25] width 70 height 22
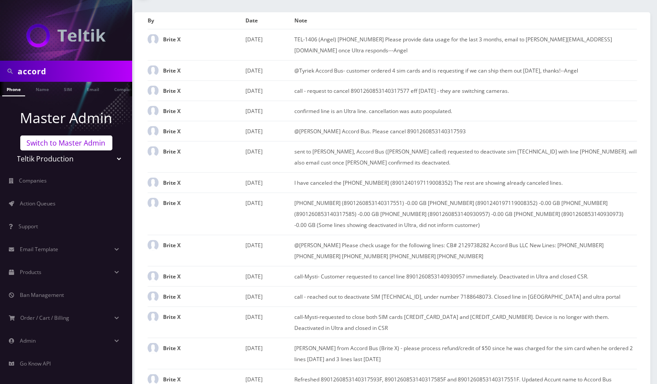
click at [73, 147] on link "Switch to Master Admin" at bounding box center [66, 143] width 92 height 15
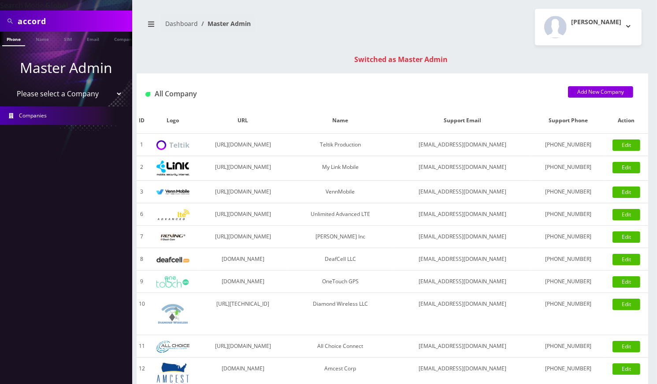
click at [33, 22] on input "accord" at bounding box center [74, 21] width 112 height 17
paste input "9295450454"
type input "9295450454"
click at [11, 39] on link "Phone" at bounding box center [13, 39] width 23 height 15
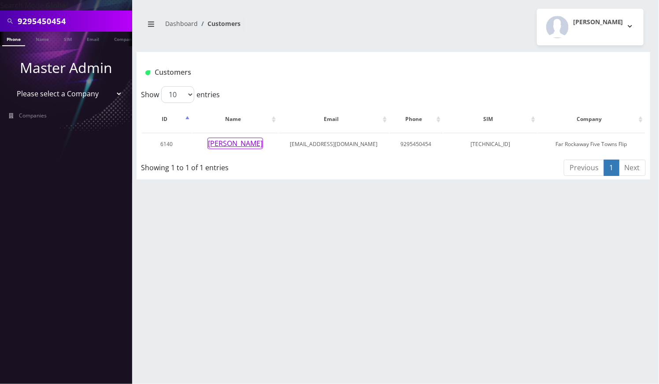
click at [239, 144] on button "[PERSON_NAME]" at bounding box center [234, 143] width 55 height 11
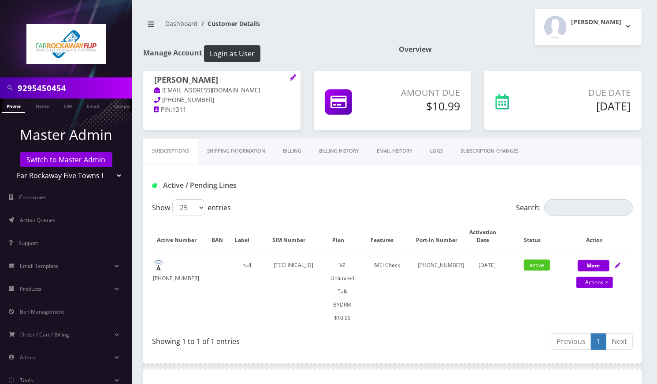
click at [513, 148] on link "SUBSCRIPTION CHANGES" at bounding box center [489, 151] width 76 height 25
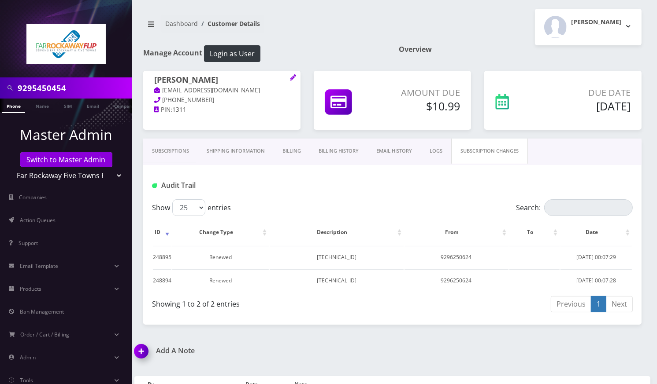
click at [341, 154] on link "Billing History" at bounding box center [339, 151] width 58 height 25
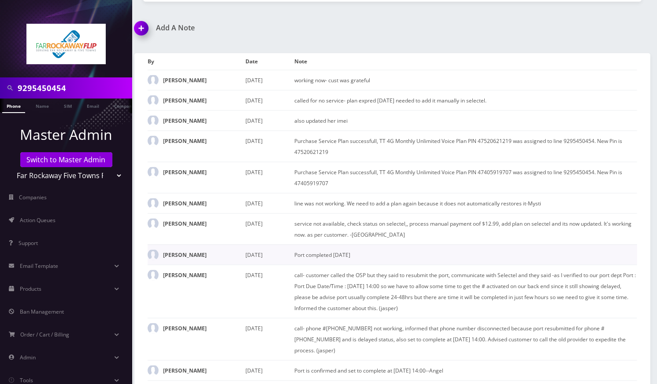
scroll to position [1057, 0]
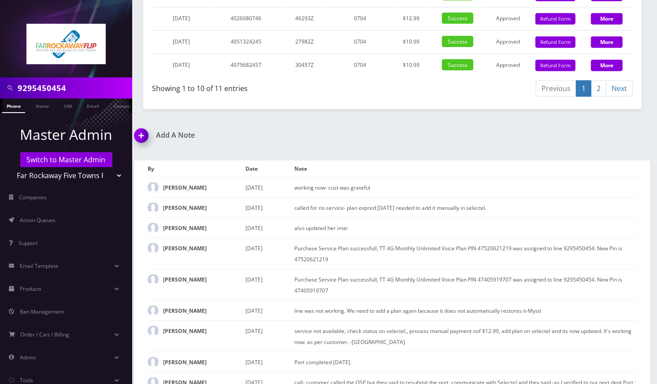
click at [599, 92] on link "2" at bounding box center [598, 89] width 15 height 16
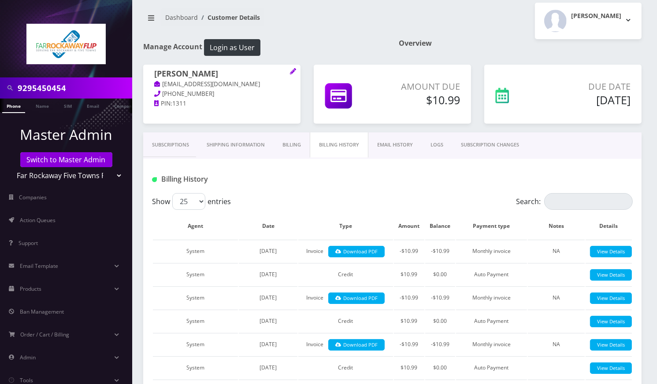
scroll to position [0, 0]
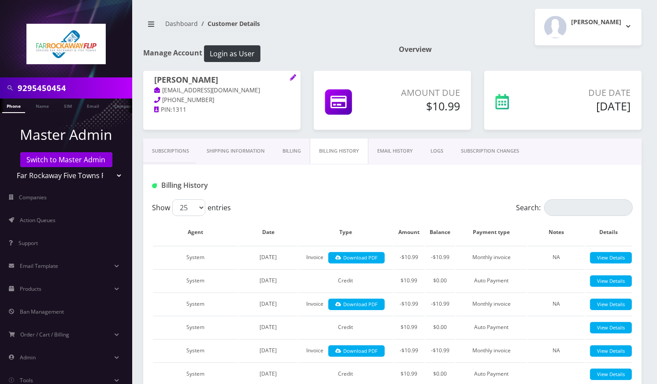
click at [293, 154] on link "Billing" at bounding box center [291, 151] width 36 height 25
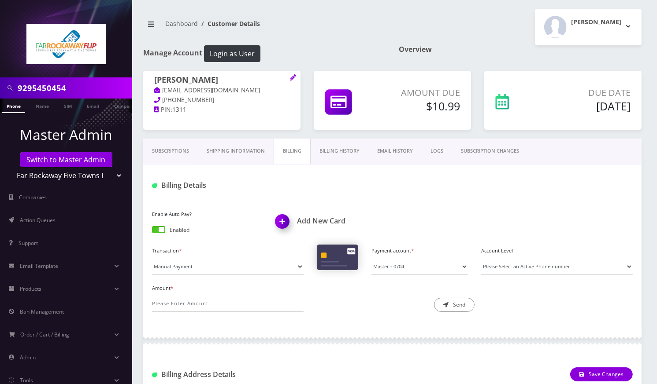
click at [166, 151] on link "Subscriptions" at bounding box center [170, 151] width 55 height 25
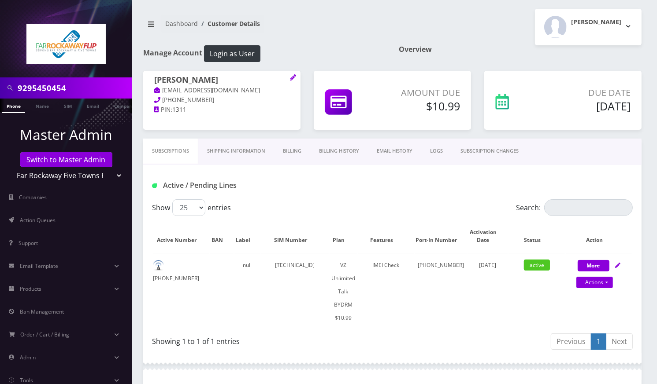
click at [350, 151] on link "Billing History" at bounding box center [339, 151] width 58 height 25
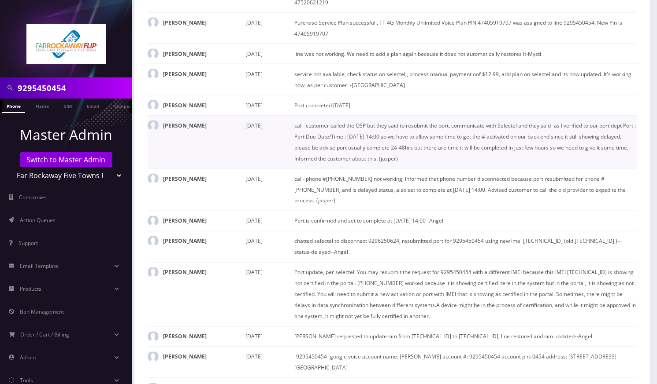
scroll to position [1468, 0]
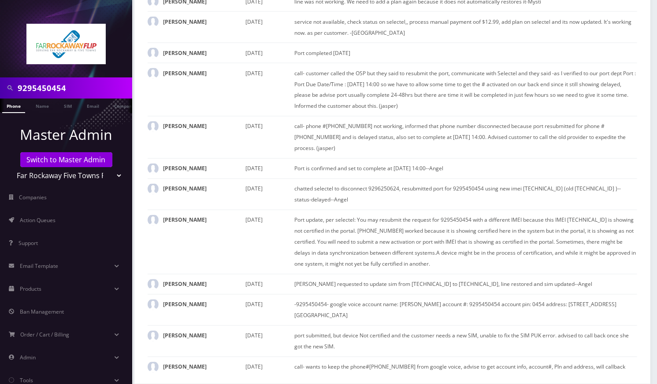
scroll to position [1468, 0]
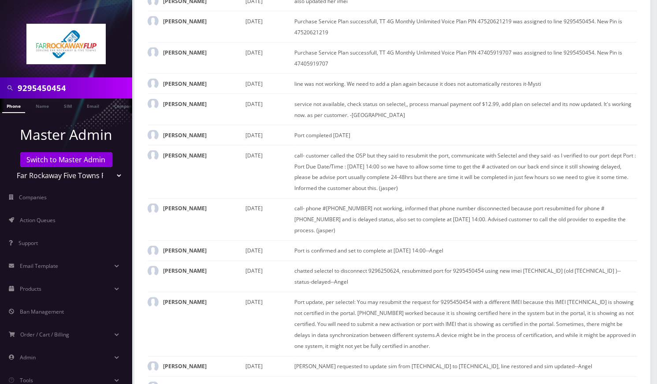
type input "call- no service, plan exp 8/17, added new pin in Selectel, rebooted phone, wor…"
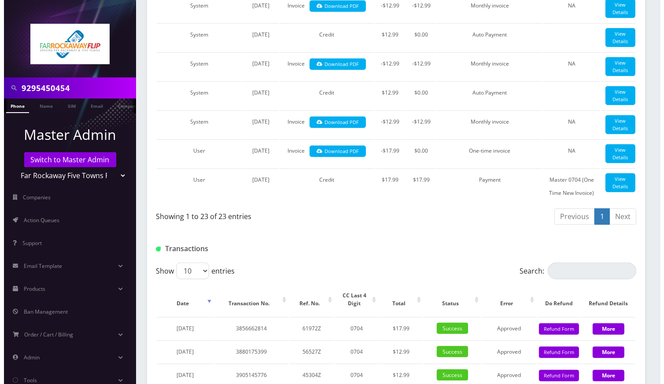
scroll to position [587, 0]
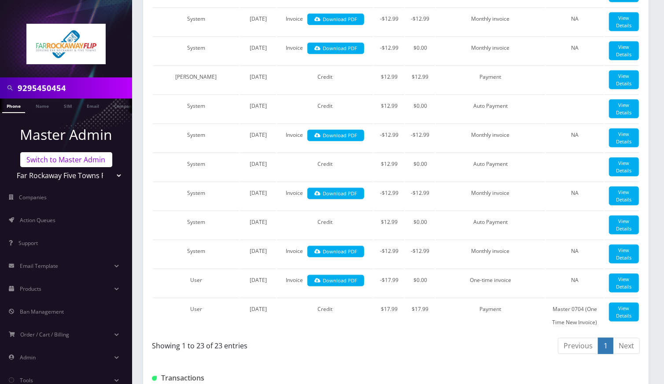
click at [80, 160] on link "Switch to Master Admin" at bounding box center [66, 159] width 92 height 15
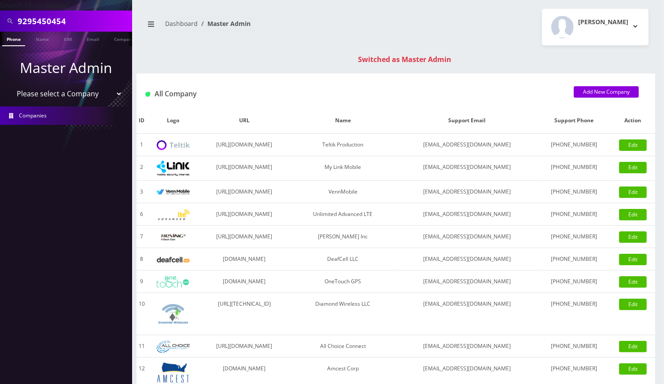
click at [34, 18] on input "9295450454" at bounding box center [74, 21] width 112 height 17
type input "accord"
click at [38, 35] on link "Name" at bounding box center [42, 39] width 22 height 15
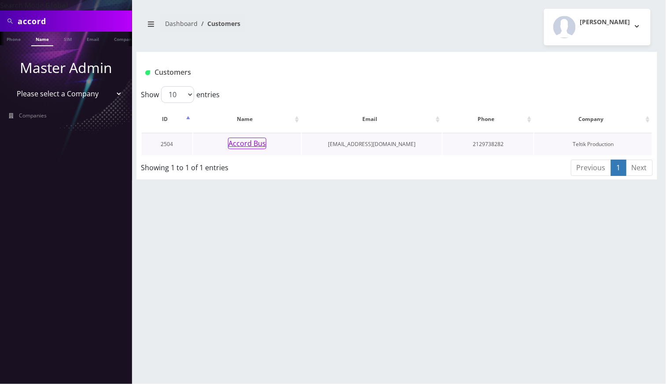
click at [241, 143] on button "Accord Bus" at bounding box center [247, 143] width 38 height 11
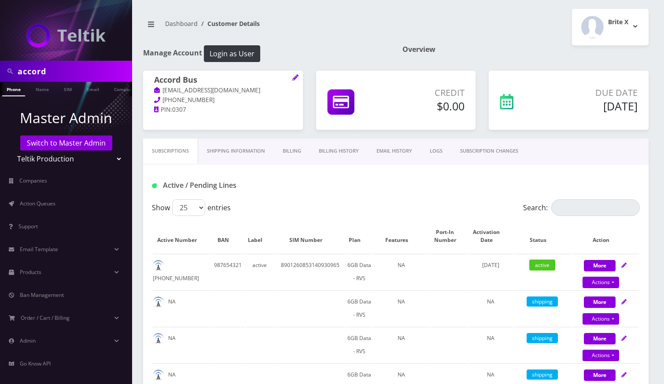
click at [228, 89] on p "[EMAIL_ADDRESS][DOMAIN_NAME]" at bounding box center [223, 91] width 138 height 10
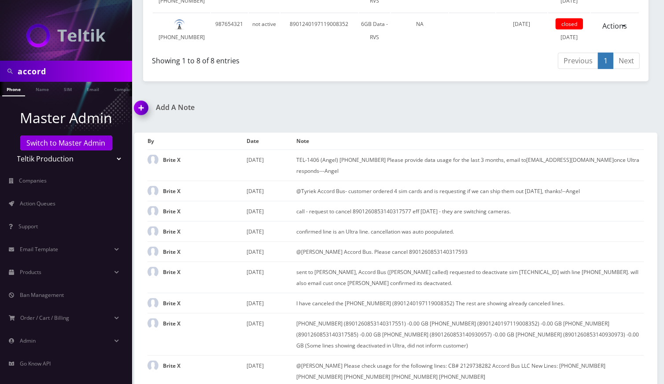
click at [140, 124] on img at bounding box center [143, 111] width 26 height 26
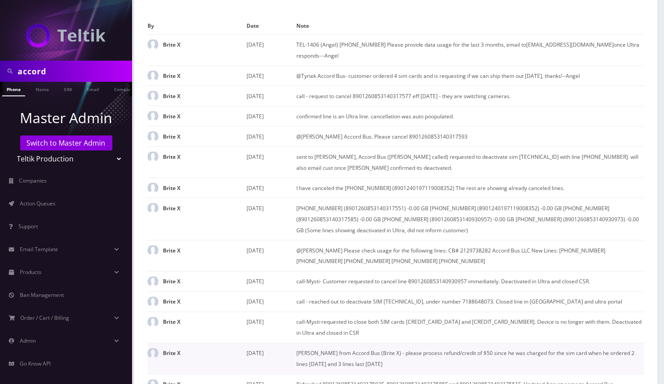
scroll to position [797, 0]
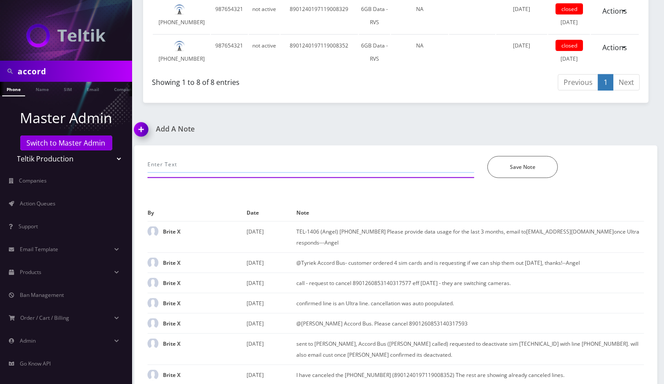
click at [188, 173] on input "text" at bounding box center [311, 164] width 327 height 17
click at [215, 173] on input "data usage emailed to teh customer--Angel" at bounding box center [311, 164] width 327 height 17
type input "data usage emailed to the customer--Angel"
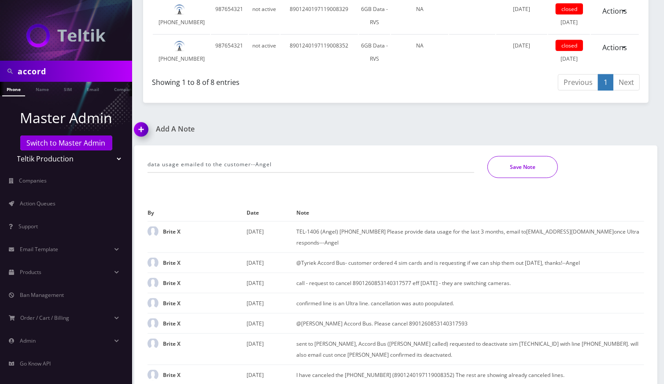
click at [535, 178] on button "Save Note" at bounding box center [522, 167] width 70 height 22
